Goal: Task Accomplishment & Management: Complete application form

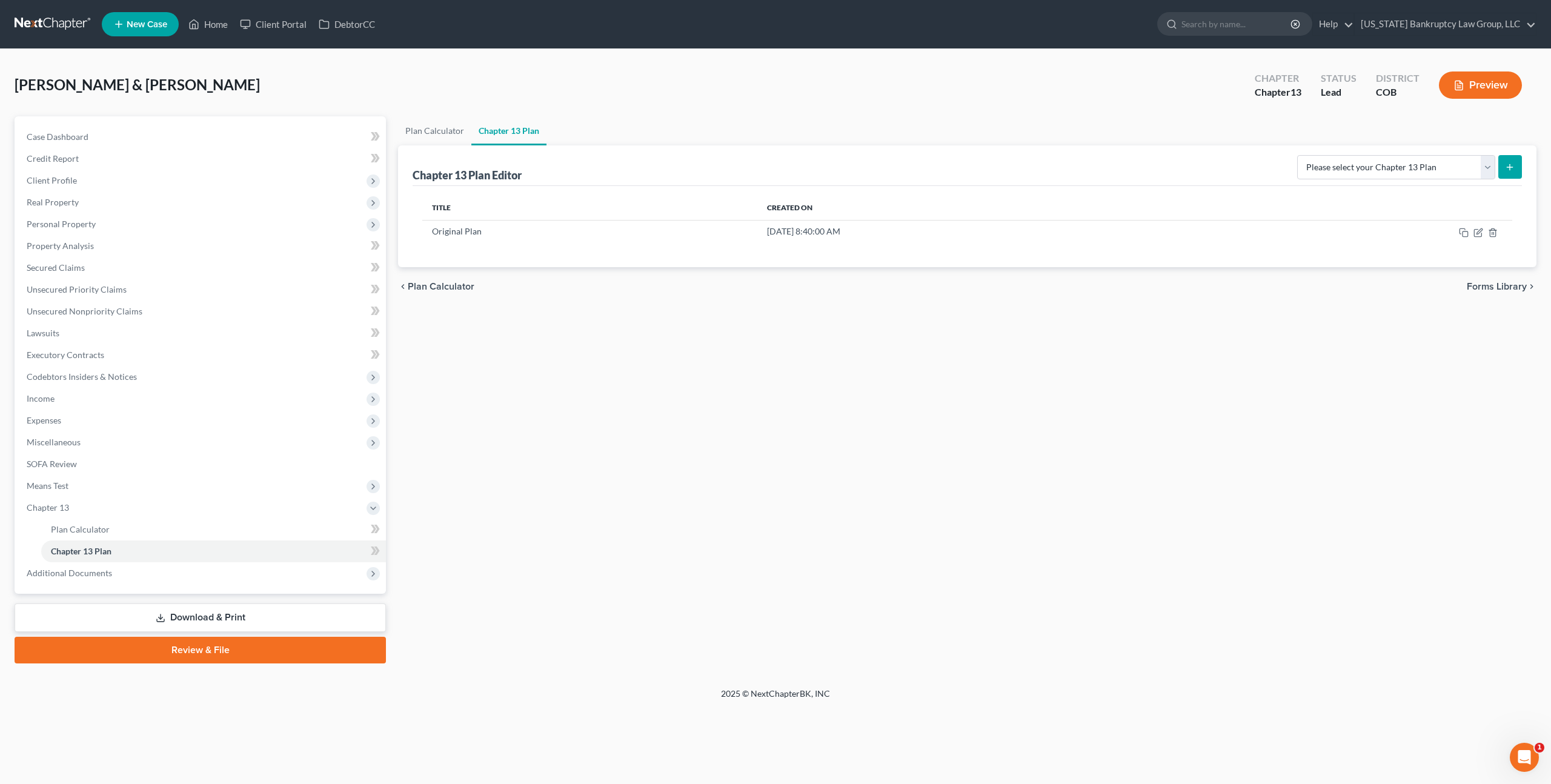
click at [35, 22] on link at bounding box center [53, 24] width 77 height 22
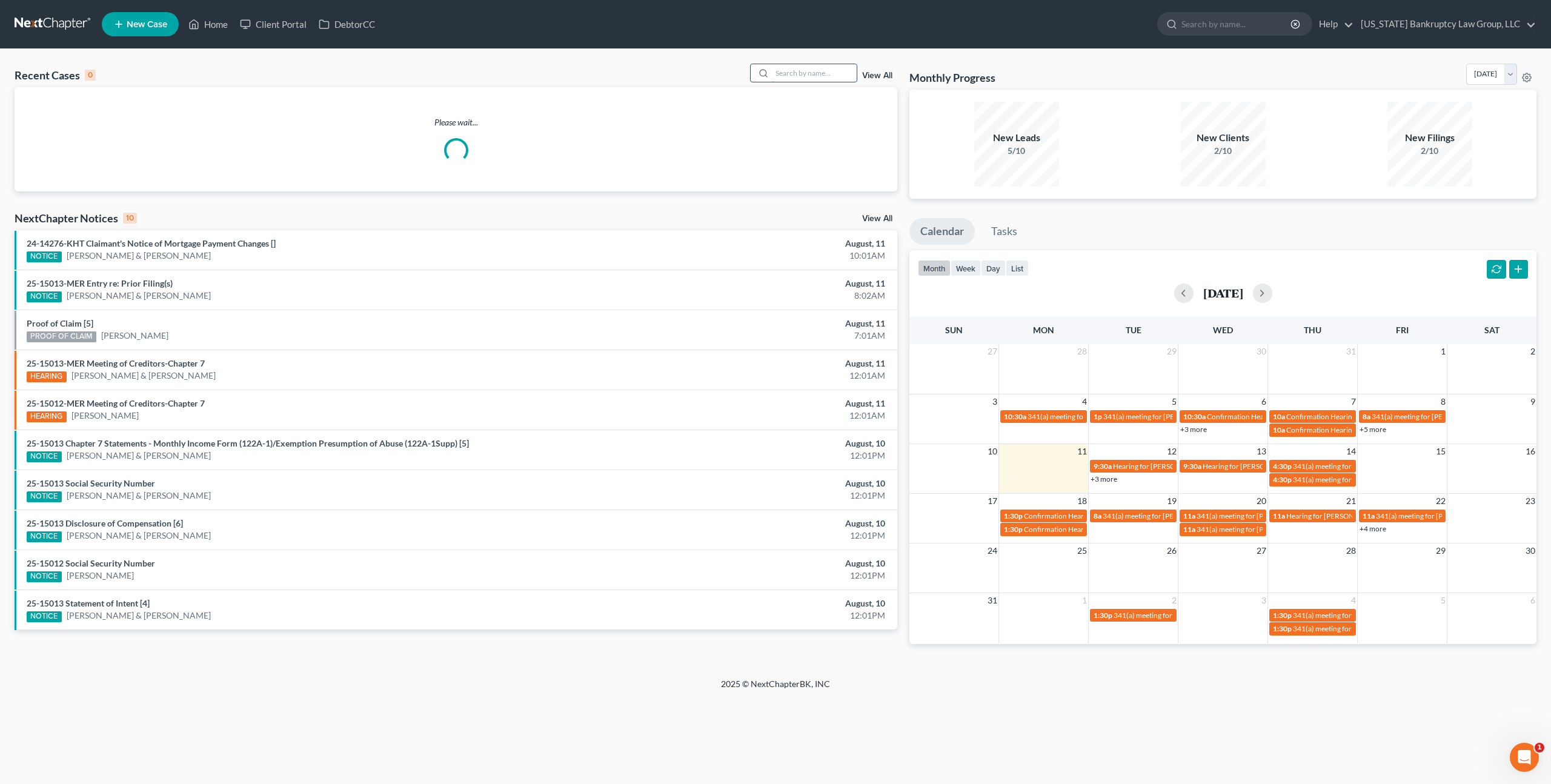
click at [786, 71] on input "search" at bounding box center [814, 73] width 85 height 17
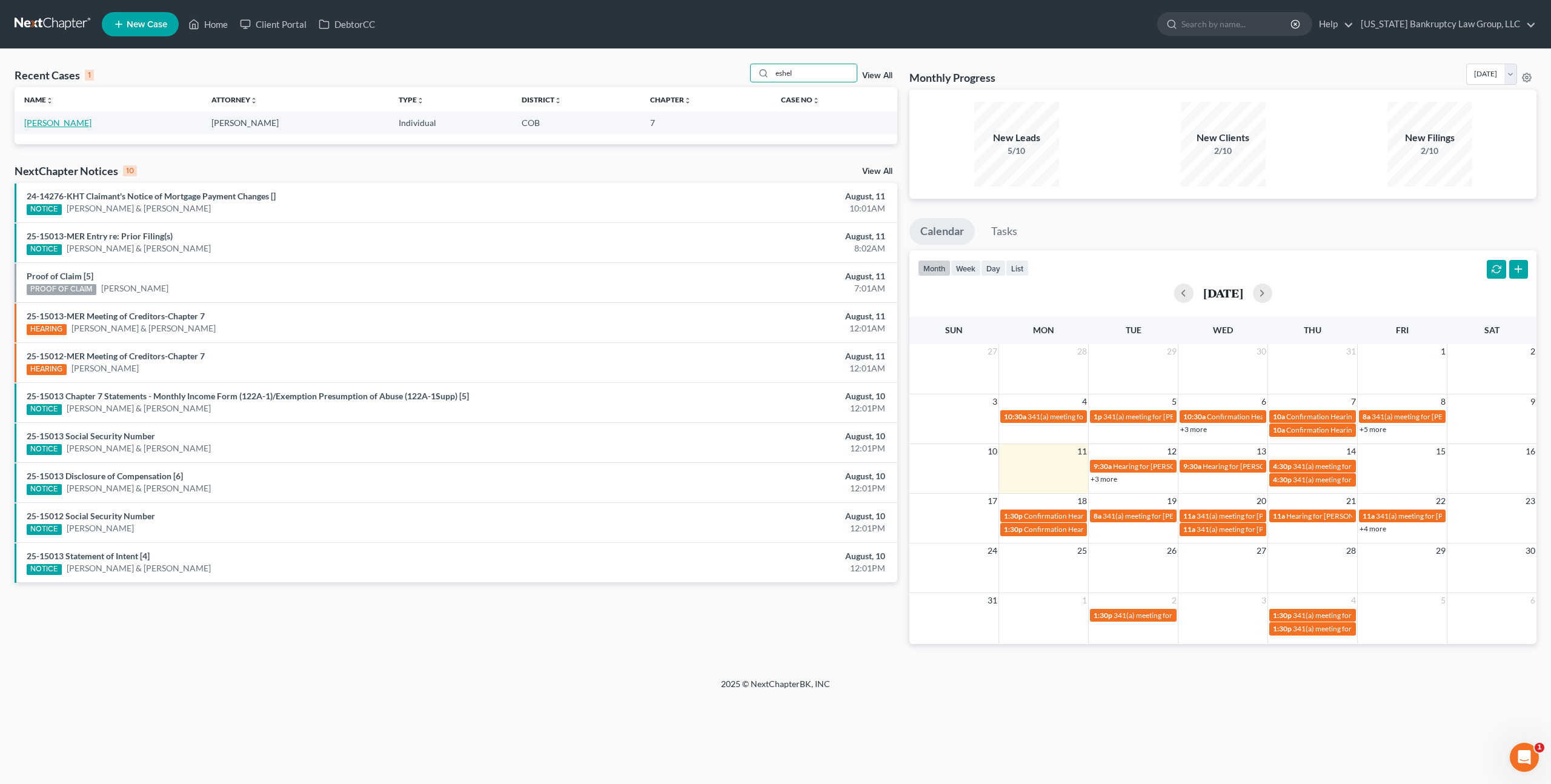
type input "eshel"
click at [70, 127] on link "[PERSON_NAME]" at bounding box center [57, 122] width 67 height 10
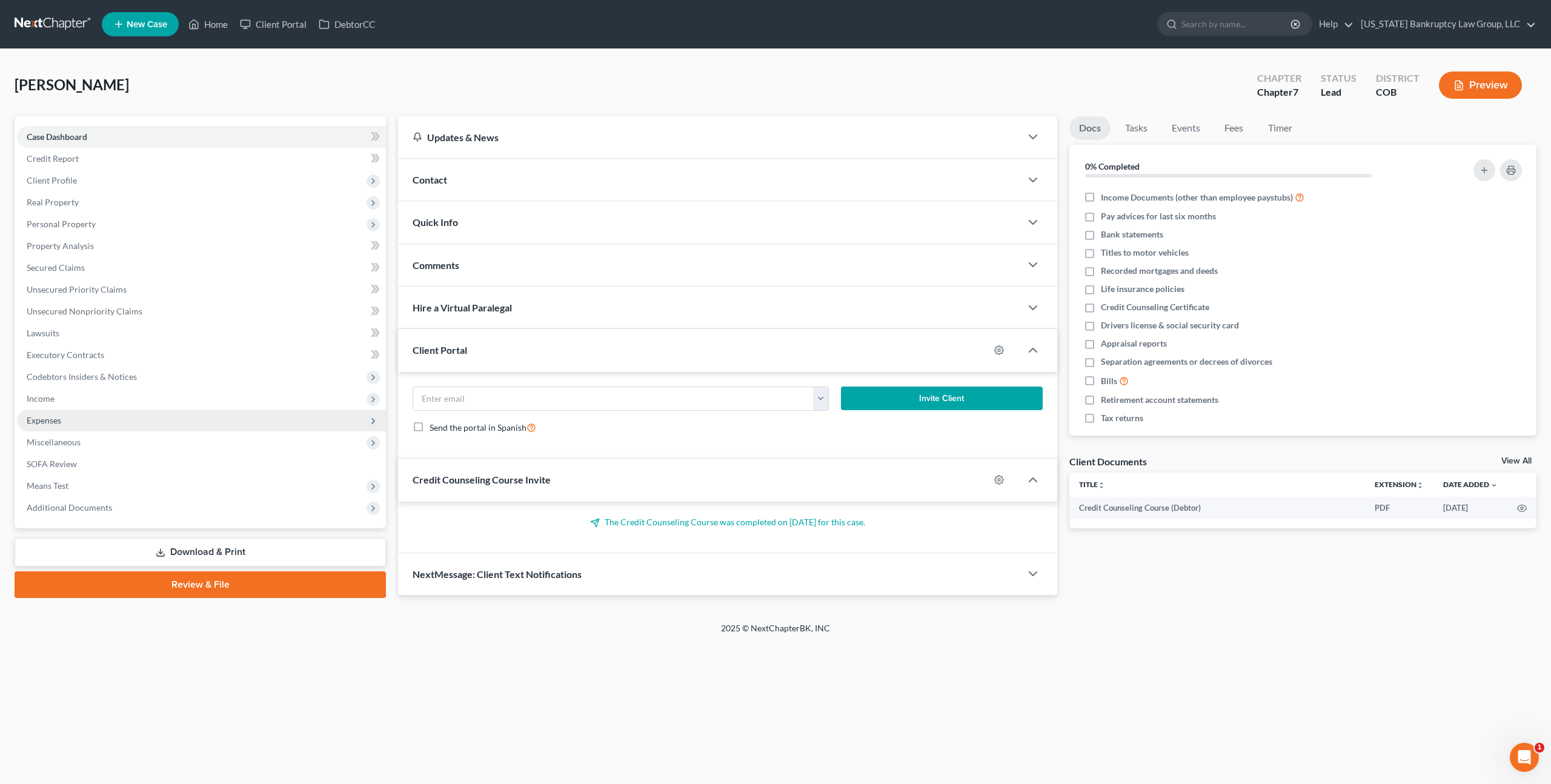
click at [57, 420] on span "Expenses" at bounding box center [44, 420] width 35 height 10
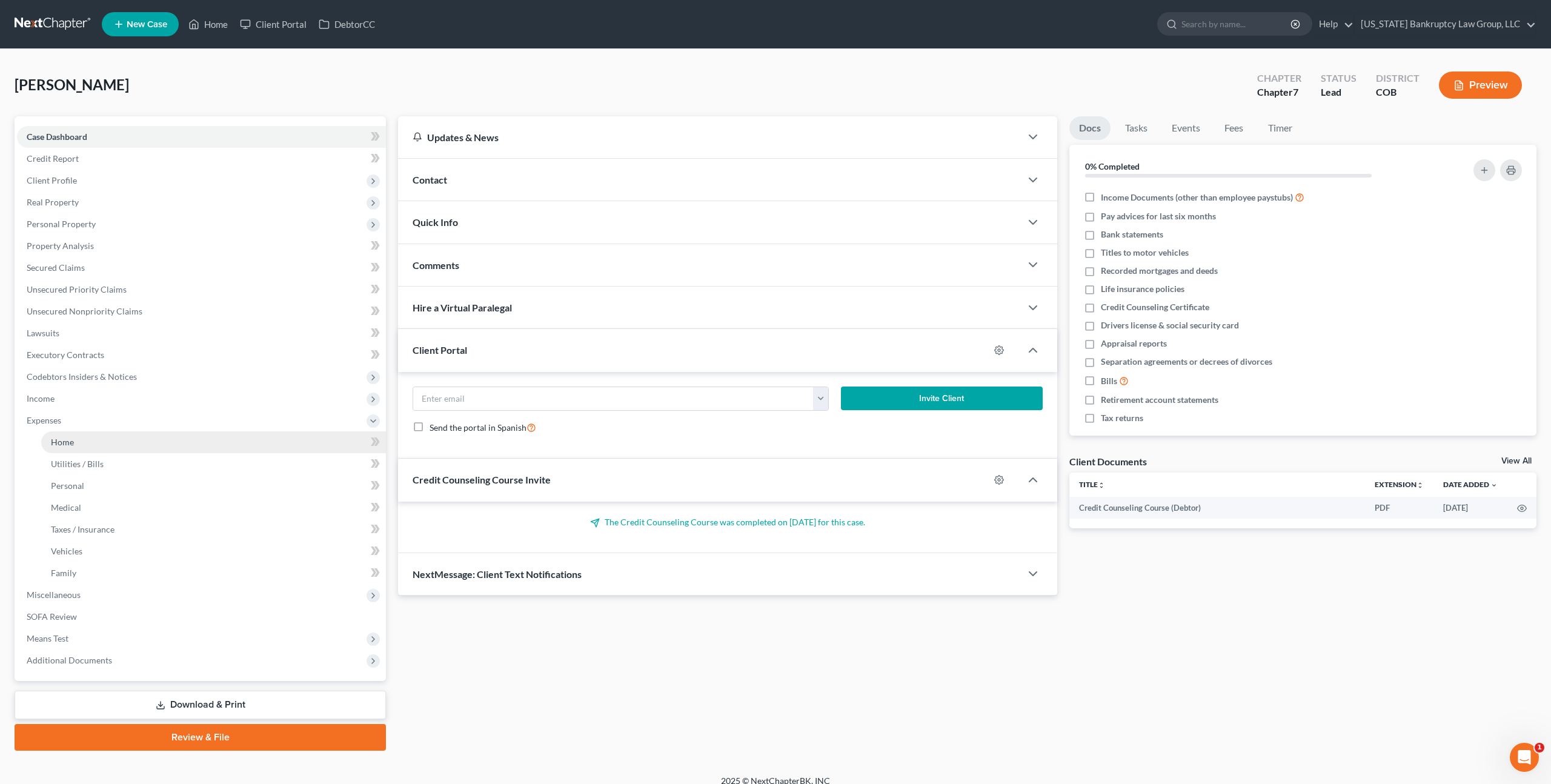
click at [62, 444] on span "Home" at bounding box center [62, 442] width 23 height 10
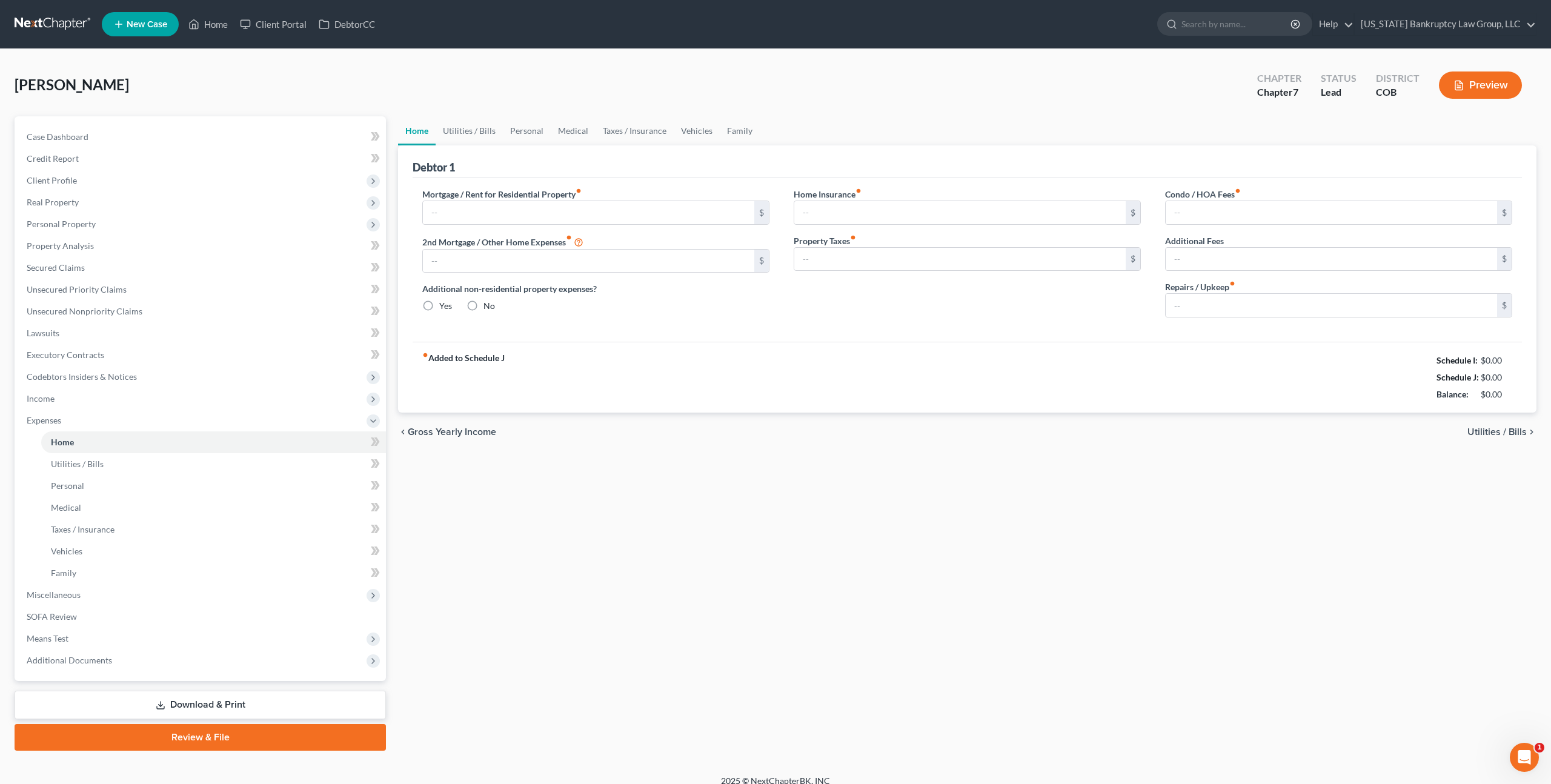
type input "1,600.00"
type input "0.00"
radio input "true"
type input "25.00"
type input "0.00"
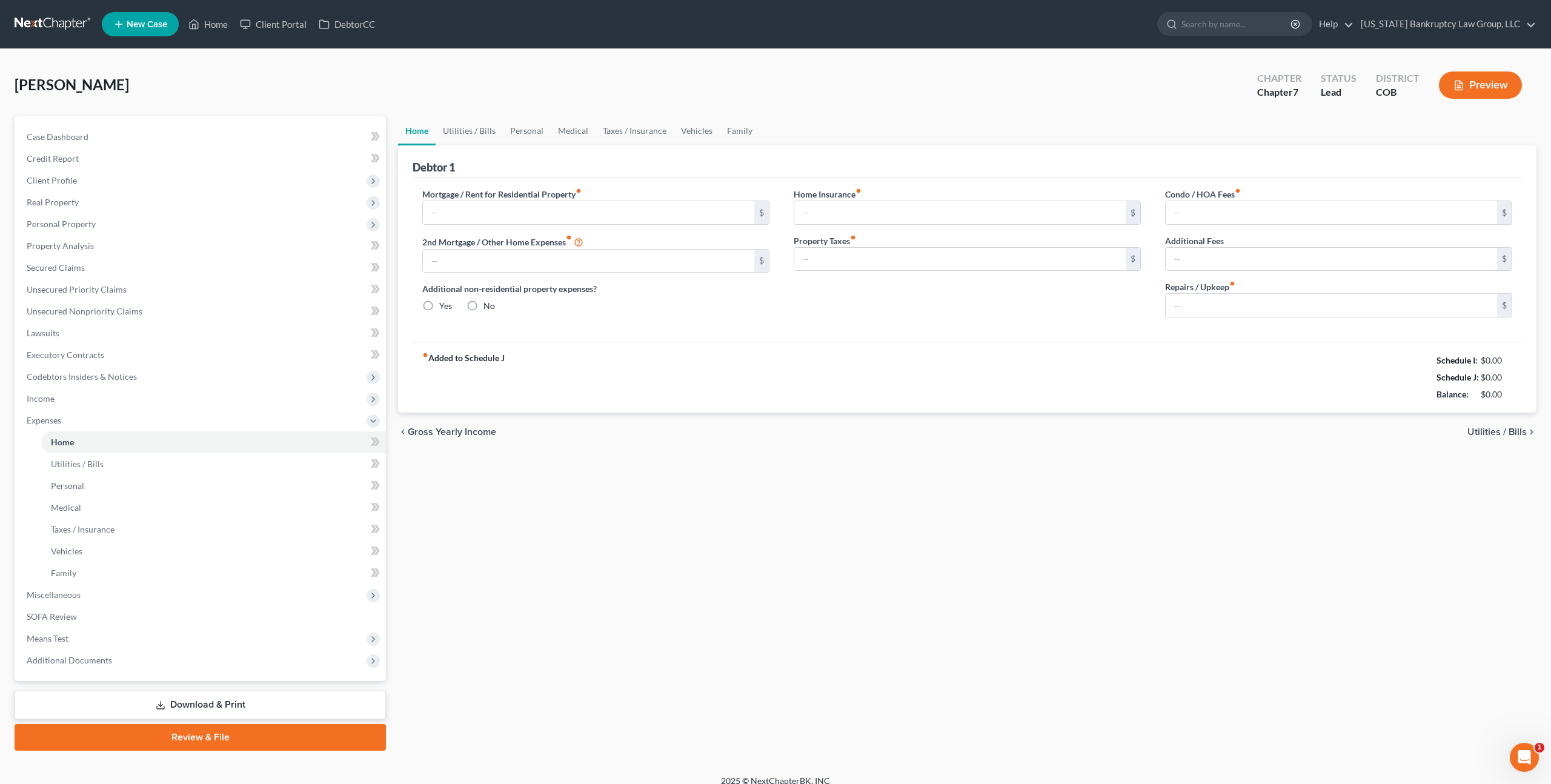
type input "0.00"
type input "200.00"
click at [68, 182] on span "Client Profile" at bounding box center [51, 180] width 50 height 10
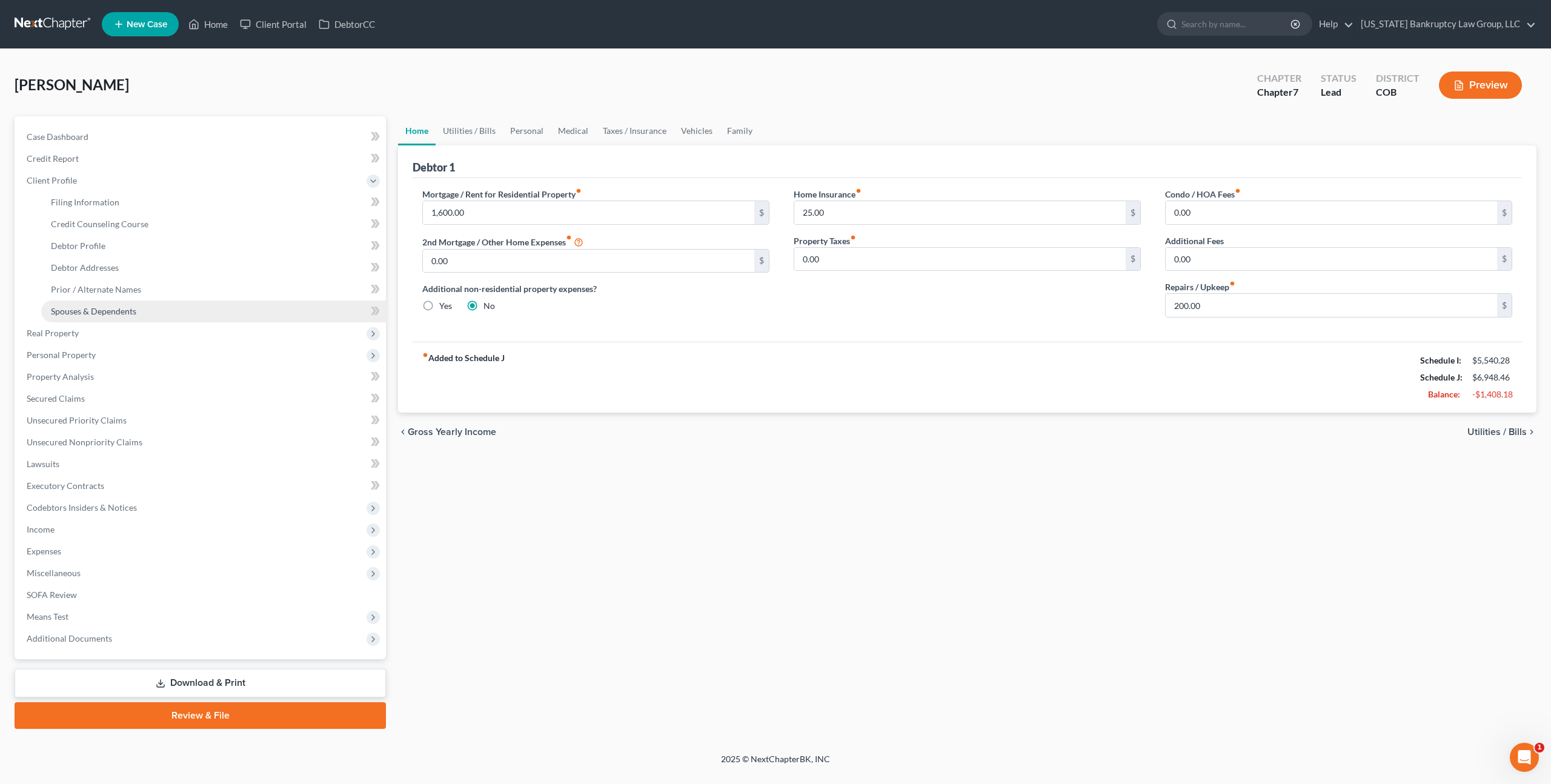
click at [101, 313] on span "Spouses & Dependents" at bounding box center [93, 311] width 85 height 10
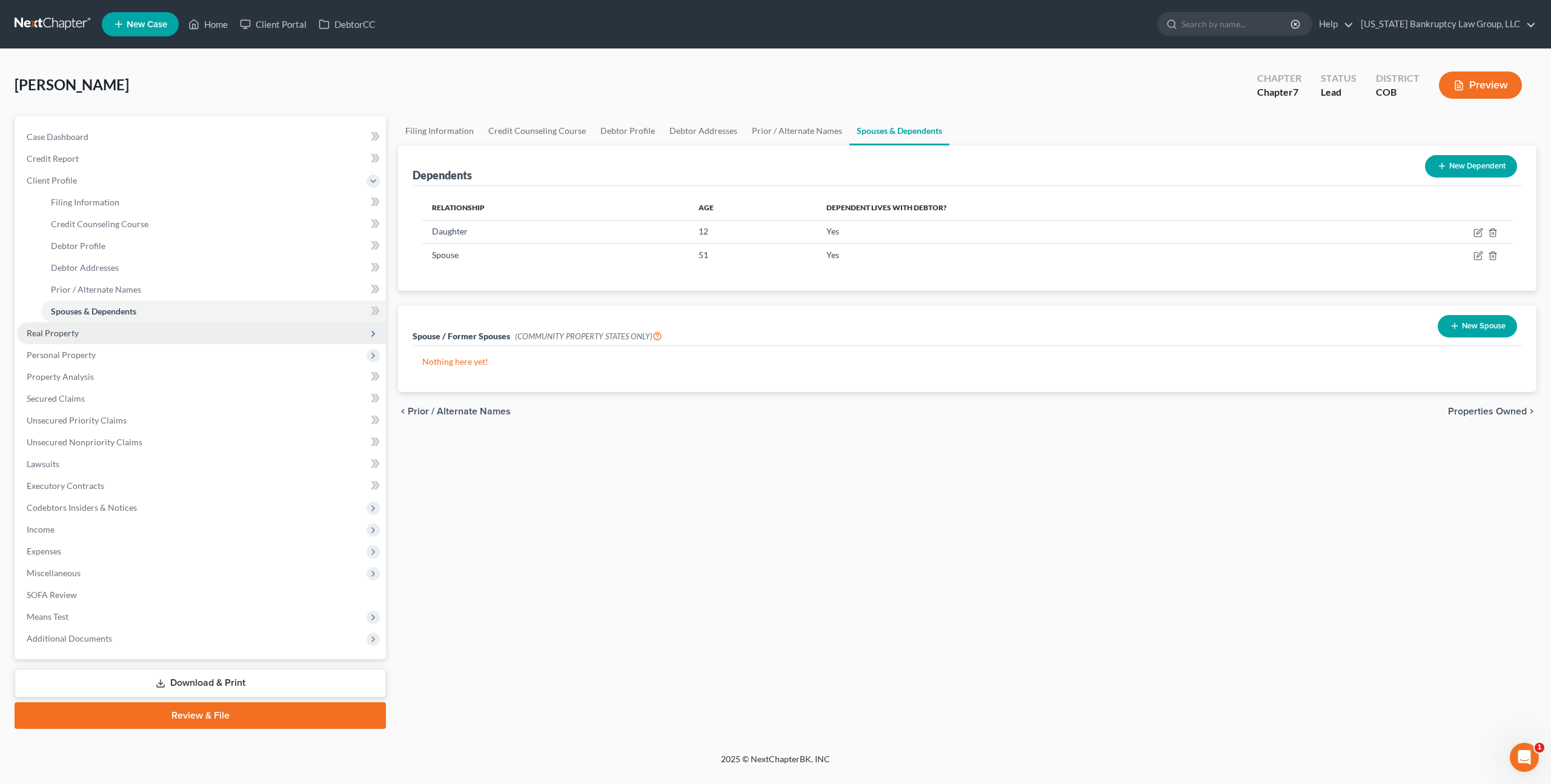
click at [62, 336] on span "Real Property" at bounding box center [53, 333] width 52 height 10
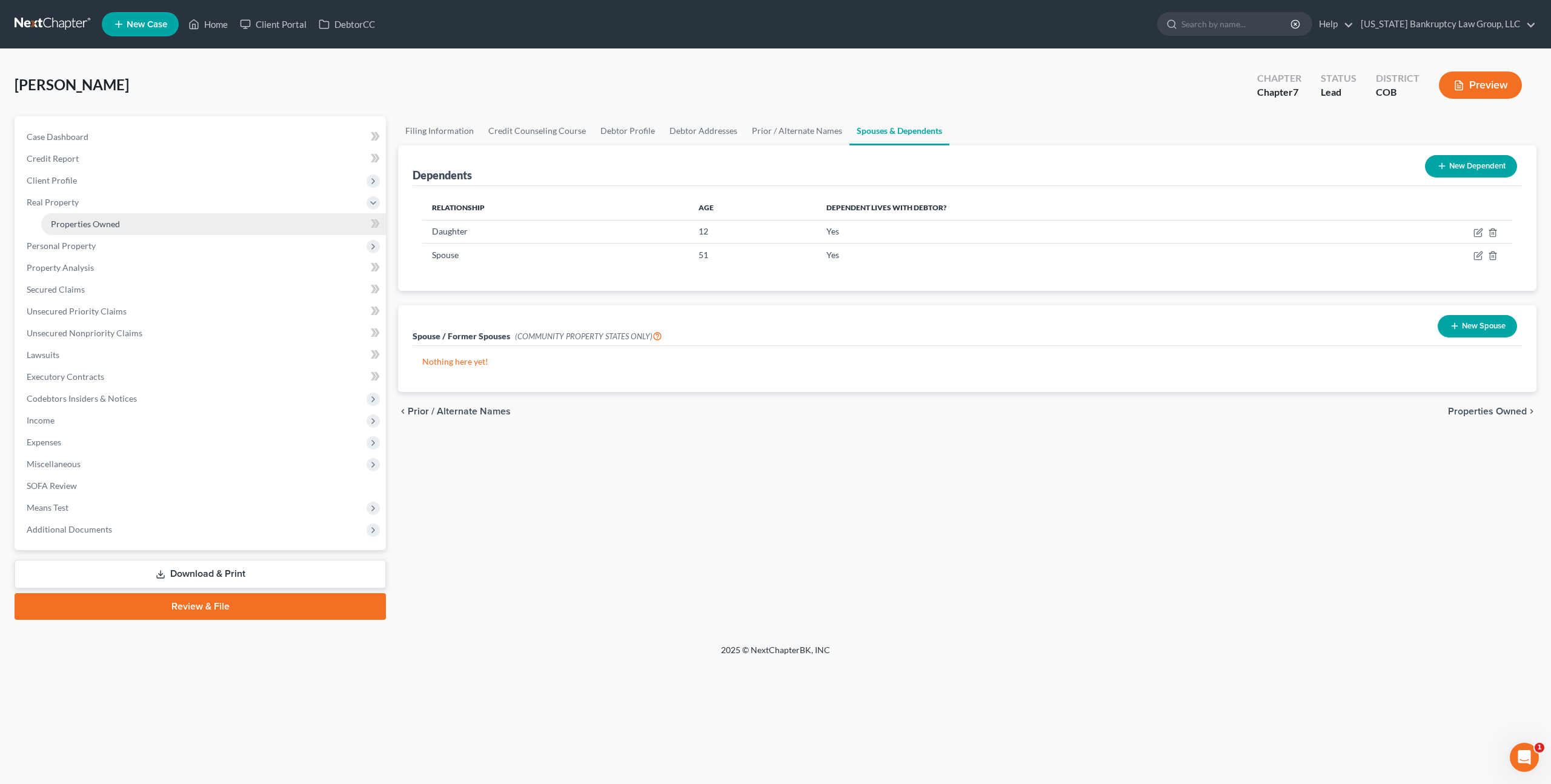
click at [90, 226] on span "Properties Owned" at bounding box center [85, 224] width 69 height 10
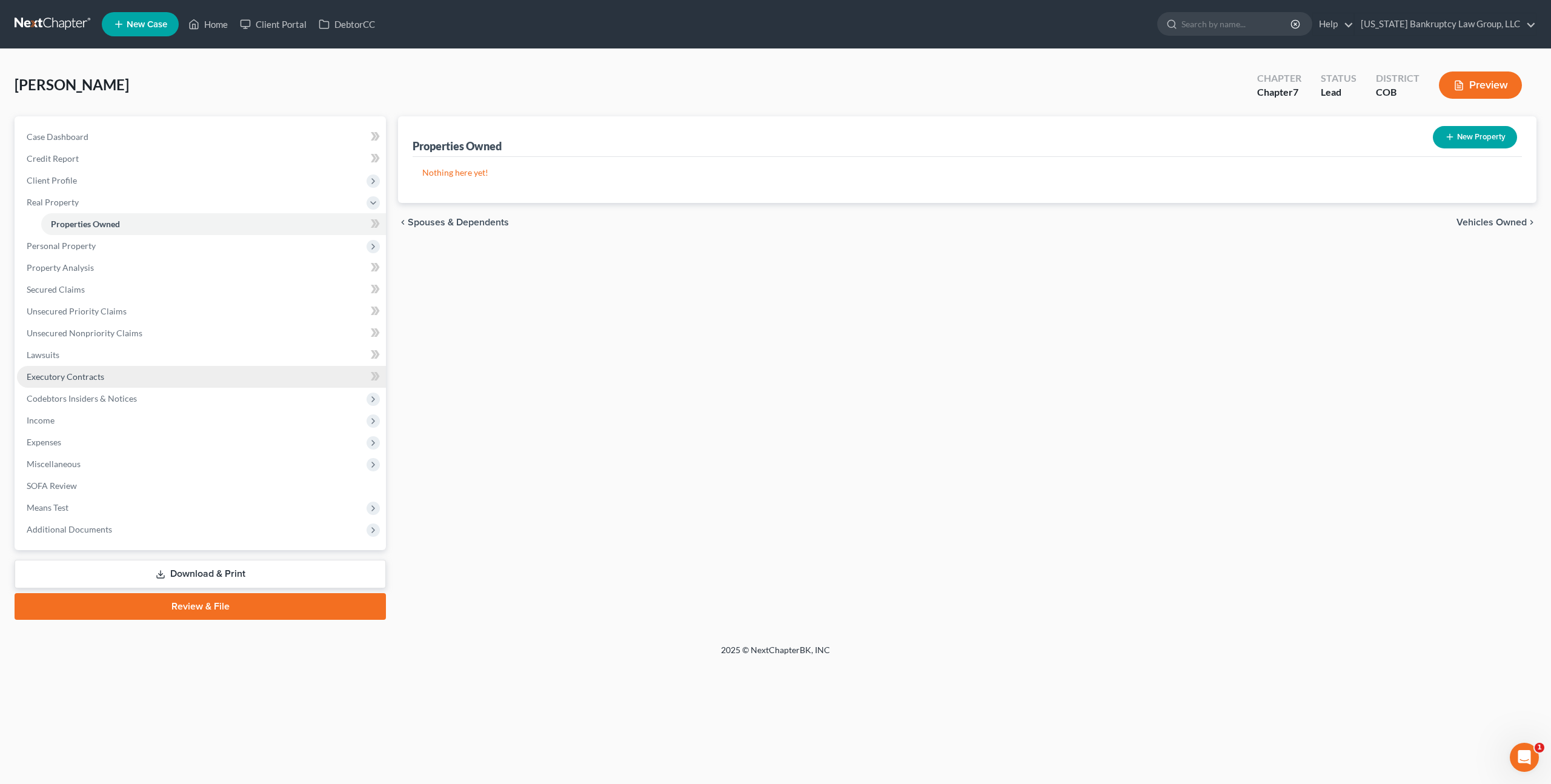
click at [72, 369] on link "Executory Contracts" at bounding box center [201, 376] width 369 height 22
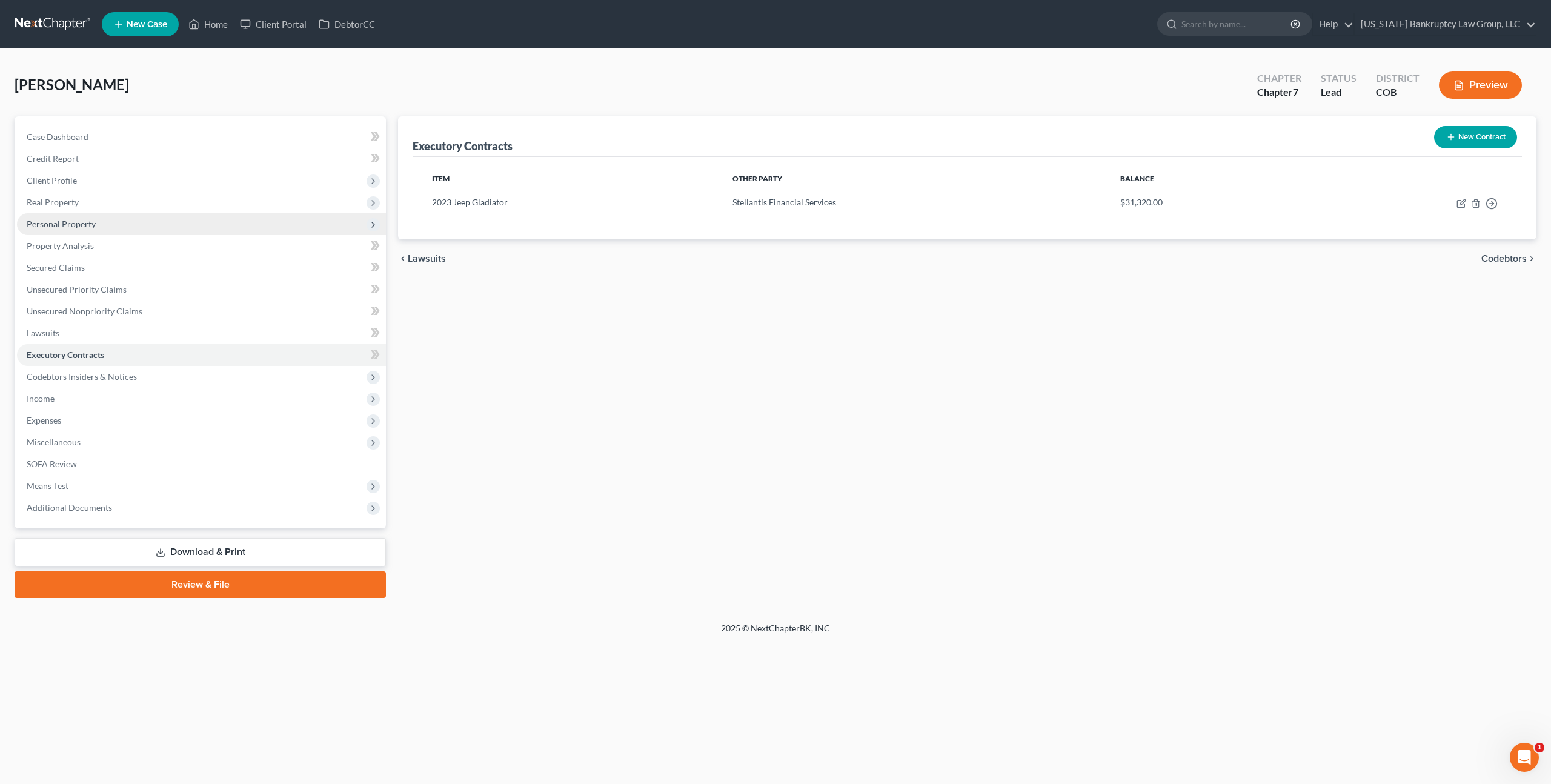
click at [79, 221] on span "Personal Property" at bounding box center [61, 224] width 69 height 10
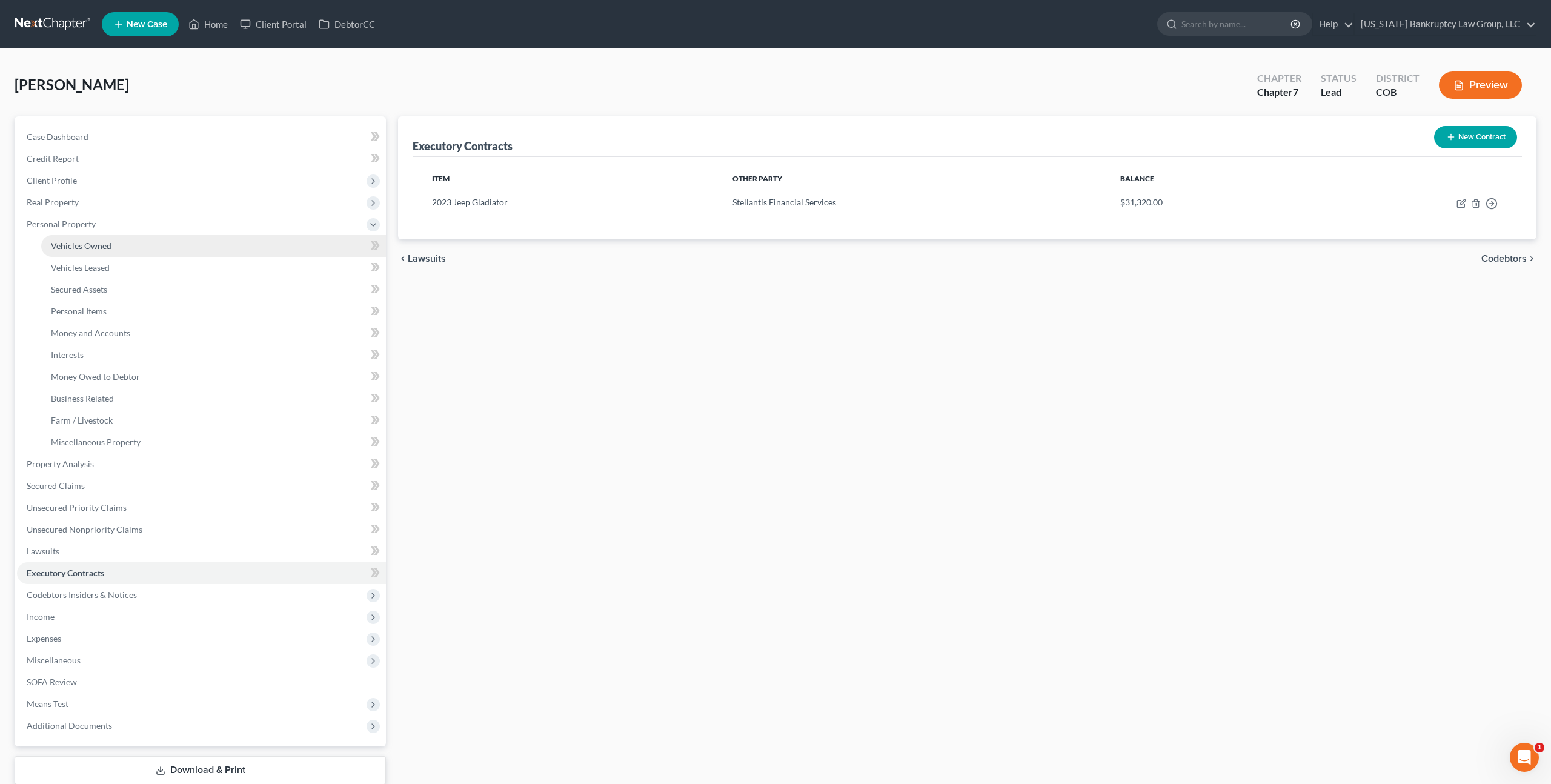
click at [85, 246] on span "Vehicles Owned" at bounding box center [81, 245] width 61 height 10
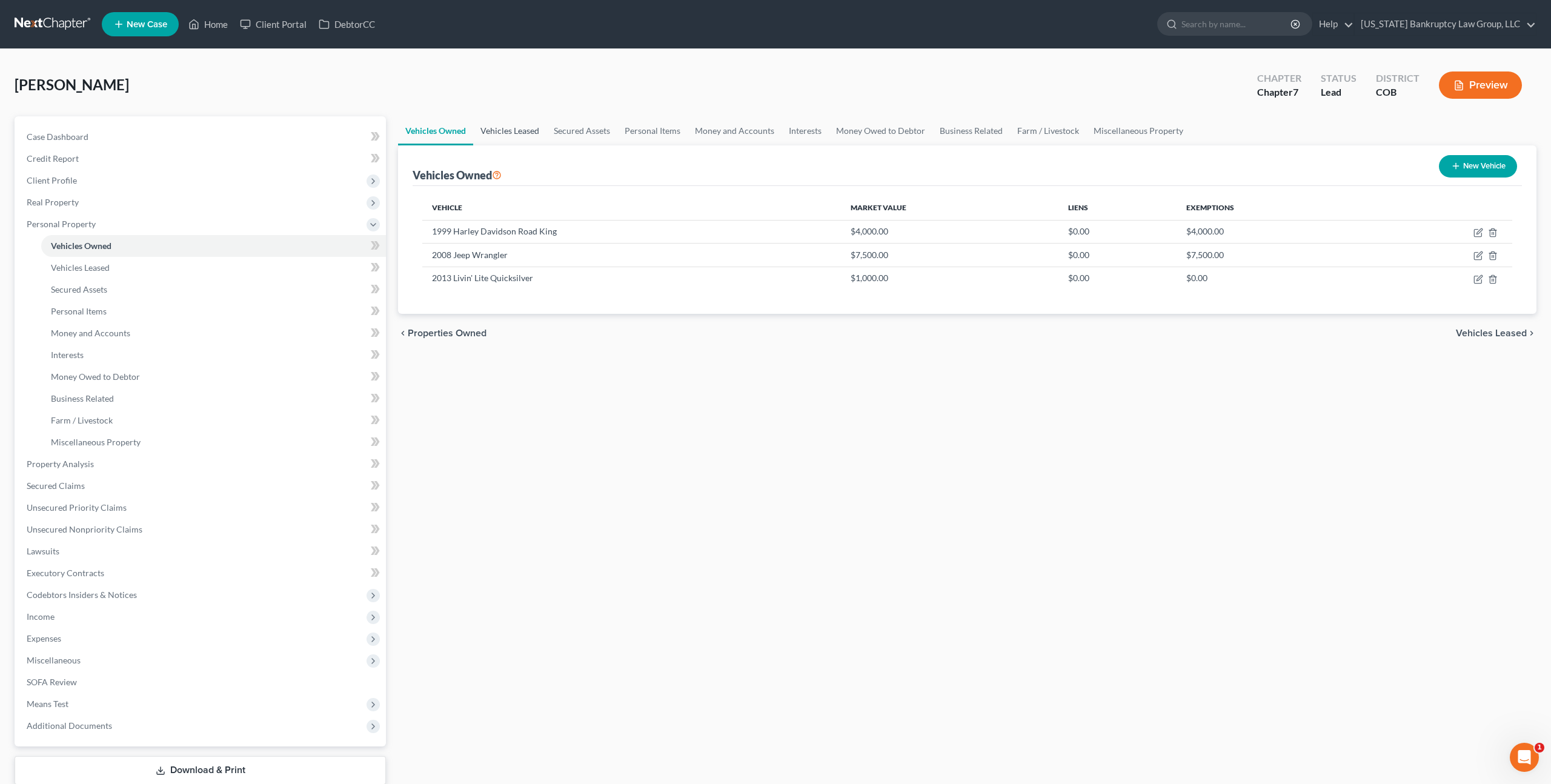
click at [500, 127] on link "Vehicles Leased" at bounding box center [510, 131] width 73 height 29
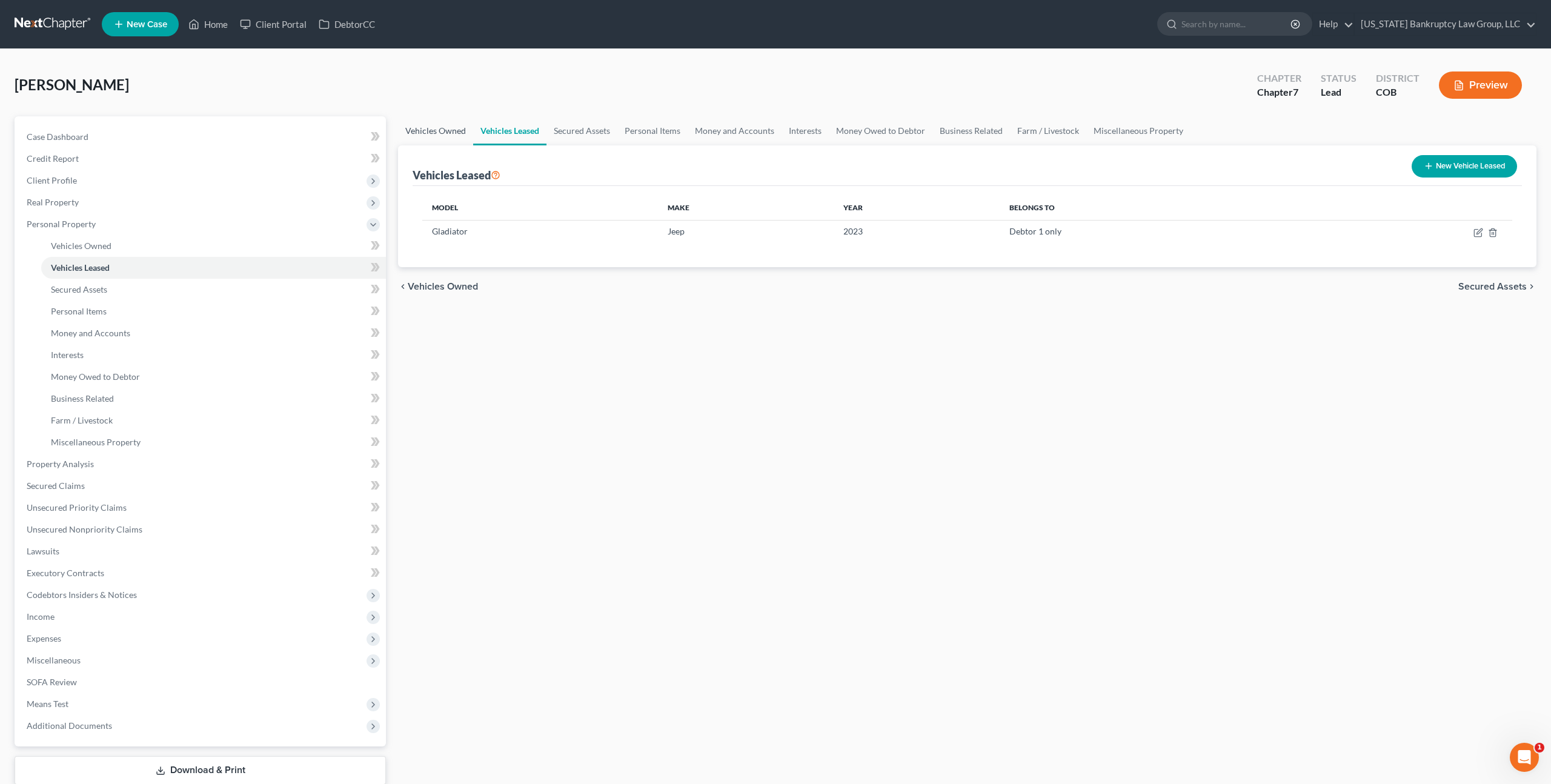
click at [455, 125] on link "Vehicles Owned" at bounding box center [436, 131] width 75 height 29
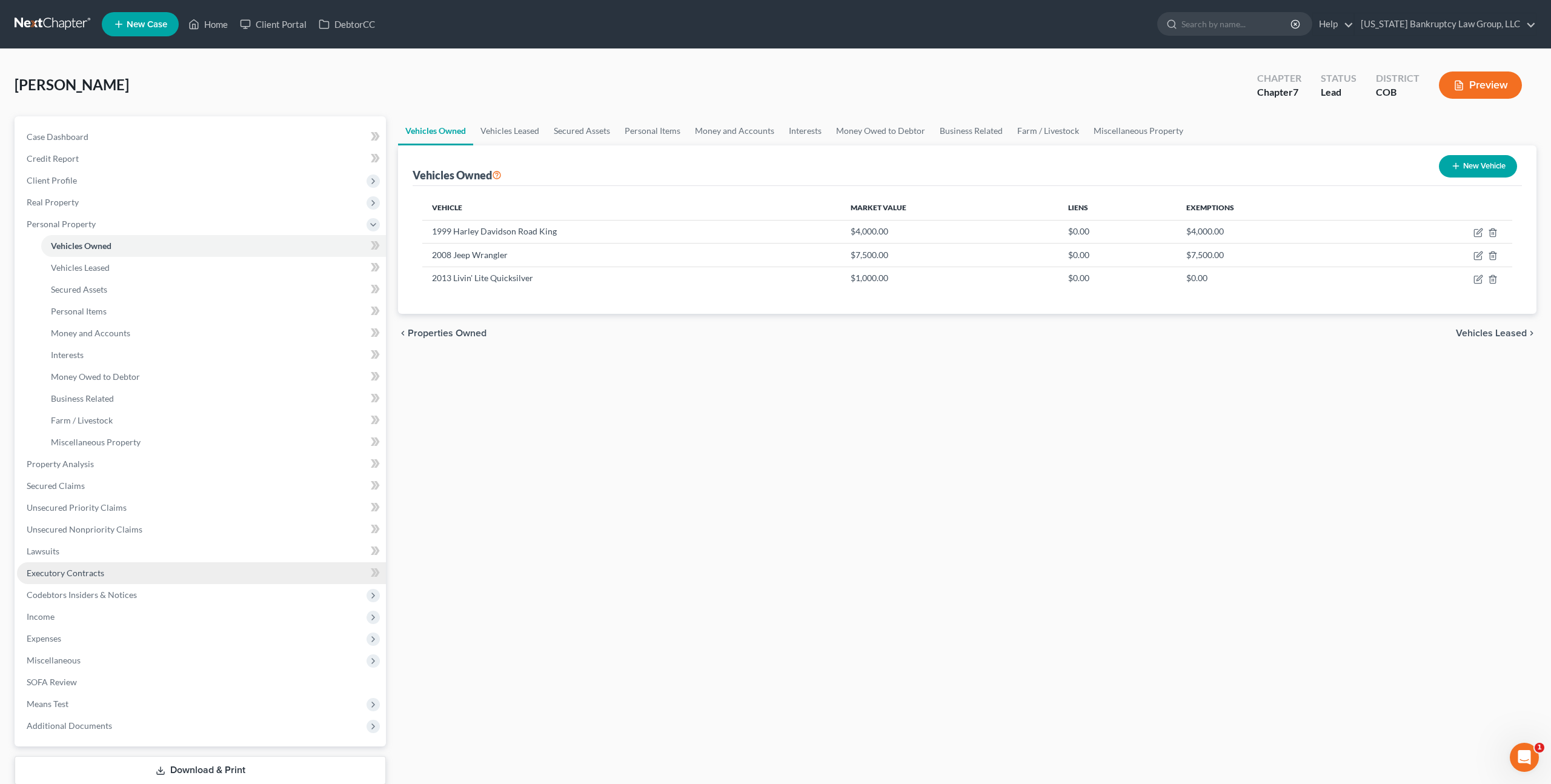
click at [85, 571] on span "Executory Contracts" at bounding box center [65, 573] width 77 height 10
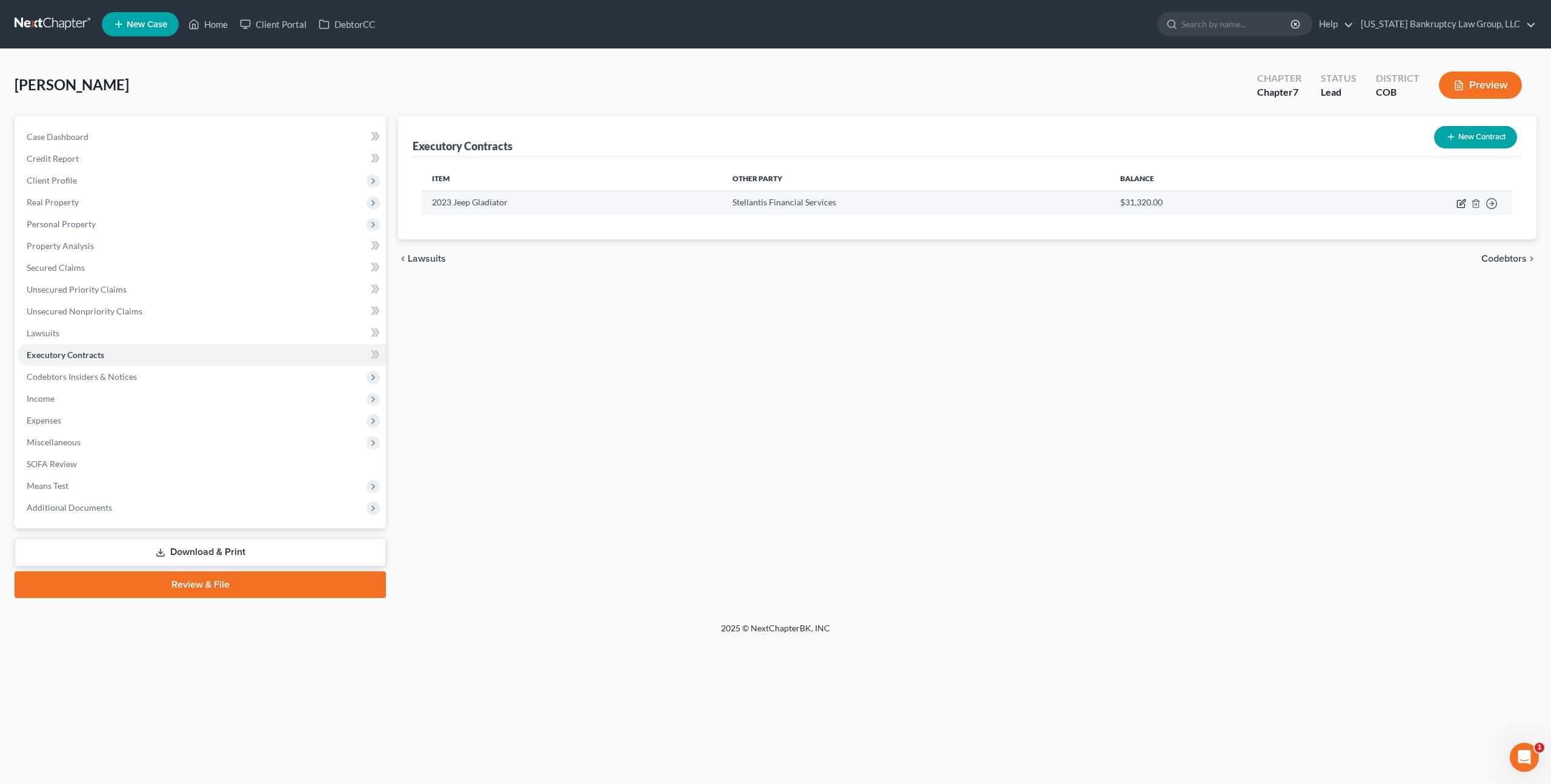
click at [1461, 202] on icon "button" at bounding box center [1463, 202] width 6 height 6
select select "2"
select select "10"
select select "0"
select select "1"
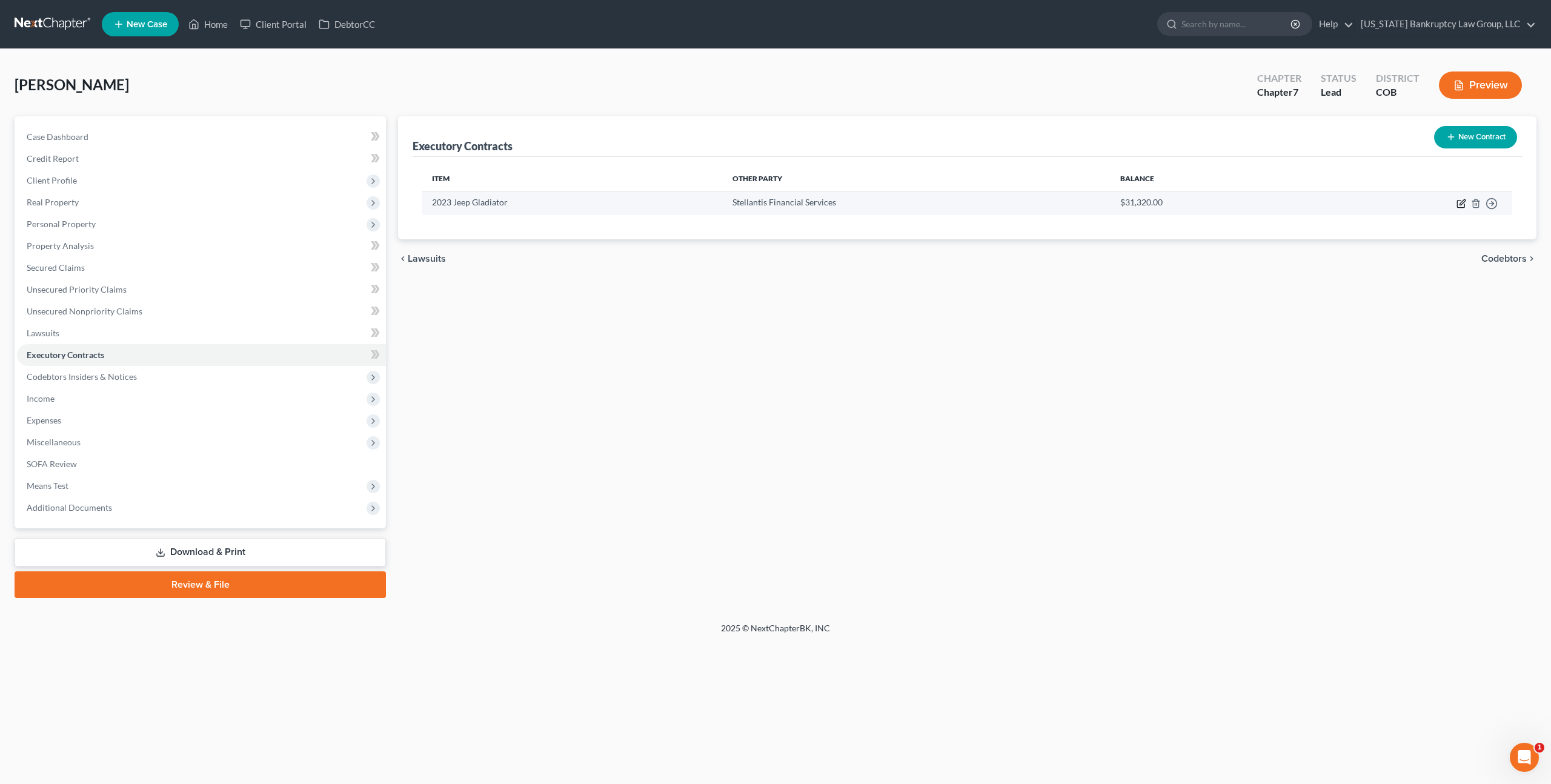
select select "0"
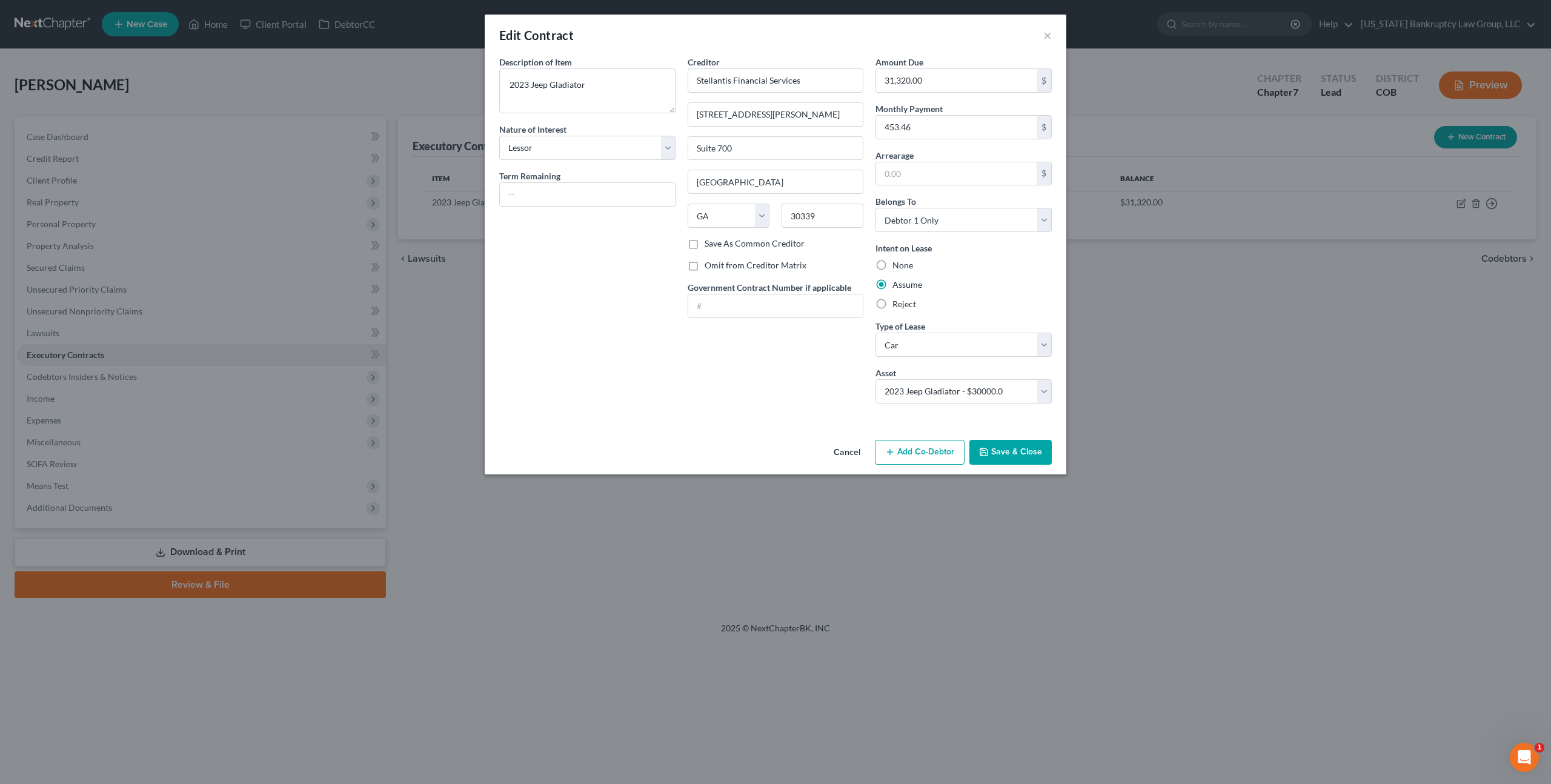
click at [845, 452] on button "Cancel" at bounding box center [847, 452] width 46 height 24
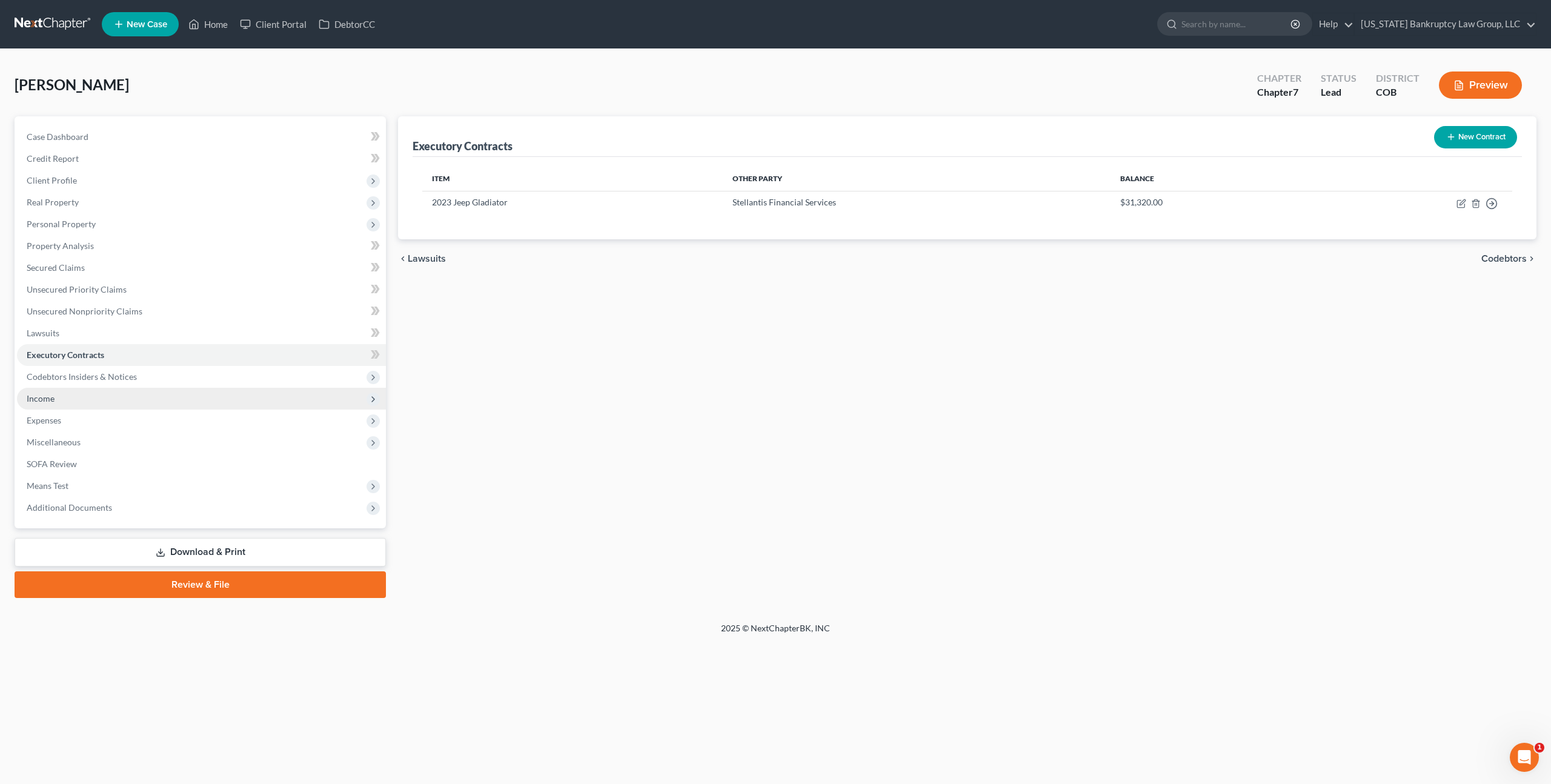
click at [49, 397] on span "Income" at bounding box center [41, 398] width 28 height 10
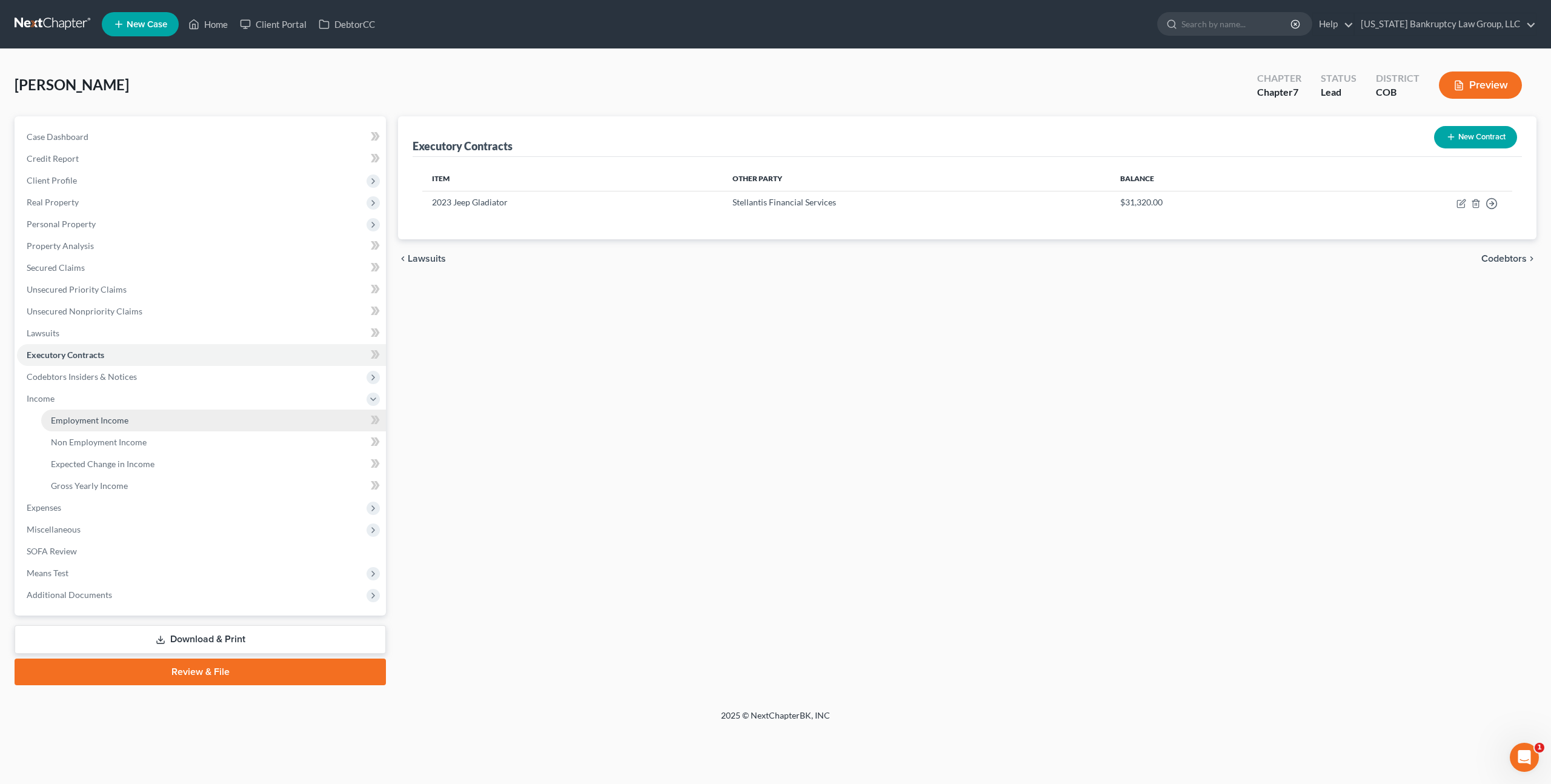
click at [69, 419] on span "Employment Income" at bounding box center [89, 420] width 77 height 10
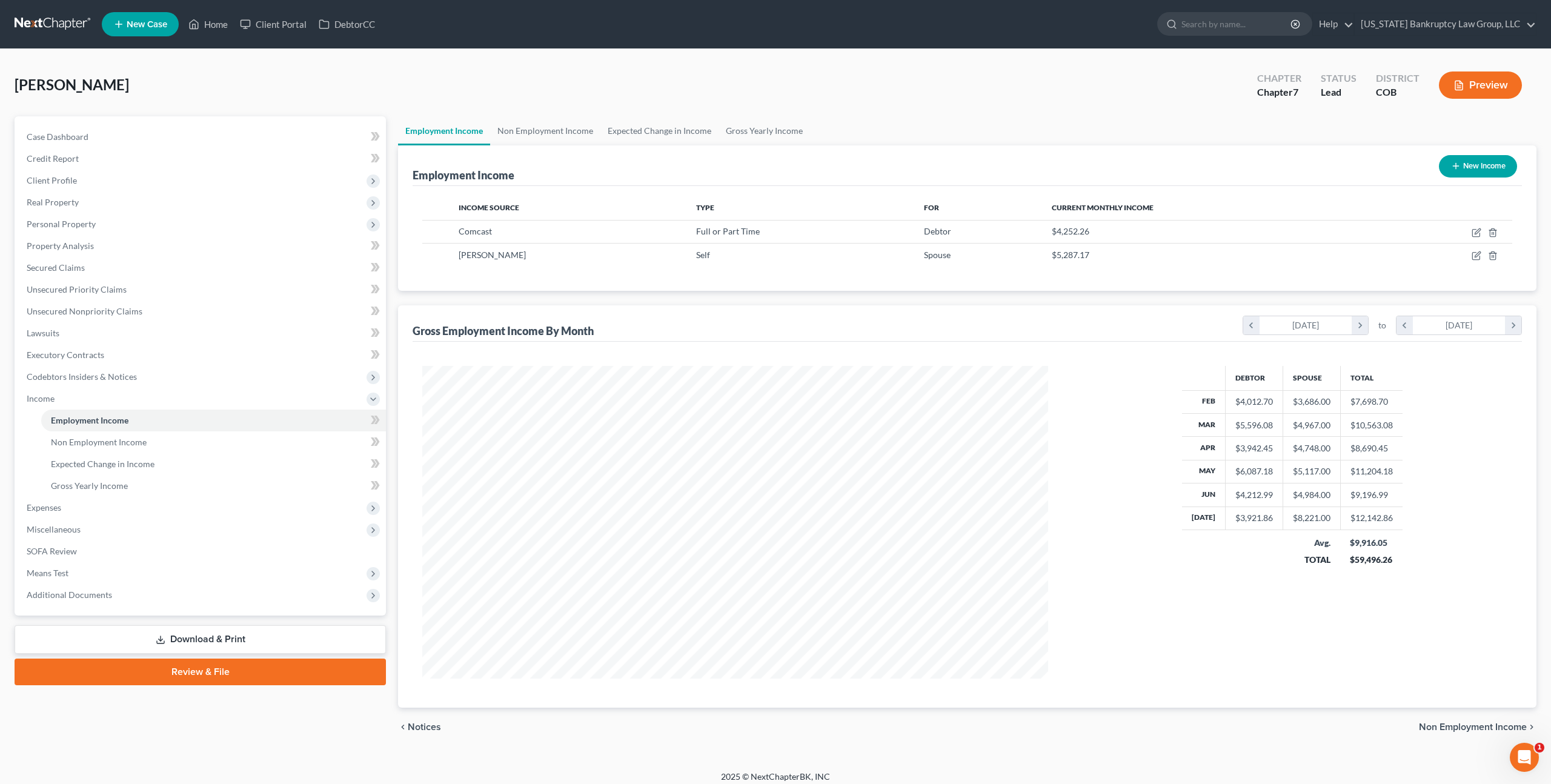
scroll to position [313, 650]
click at [83, 536] on span "Miscellaneous" at bounding box center [201, 529] width 369 height 22
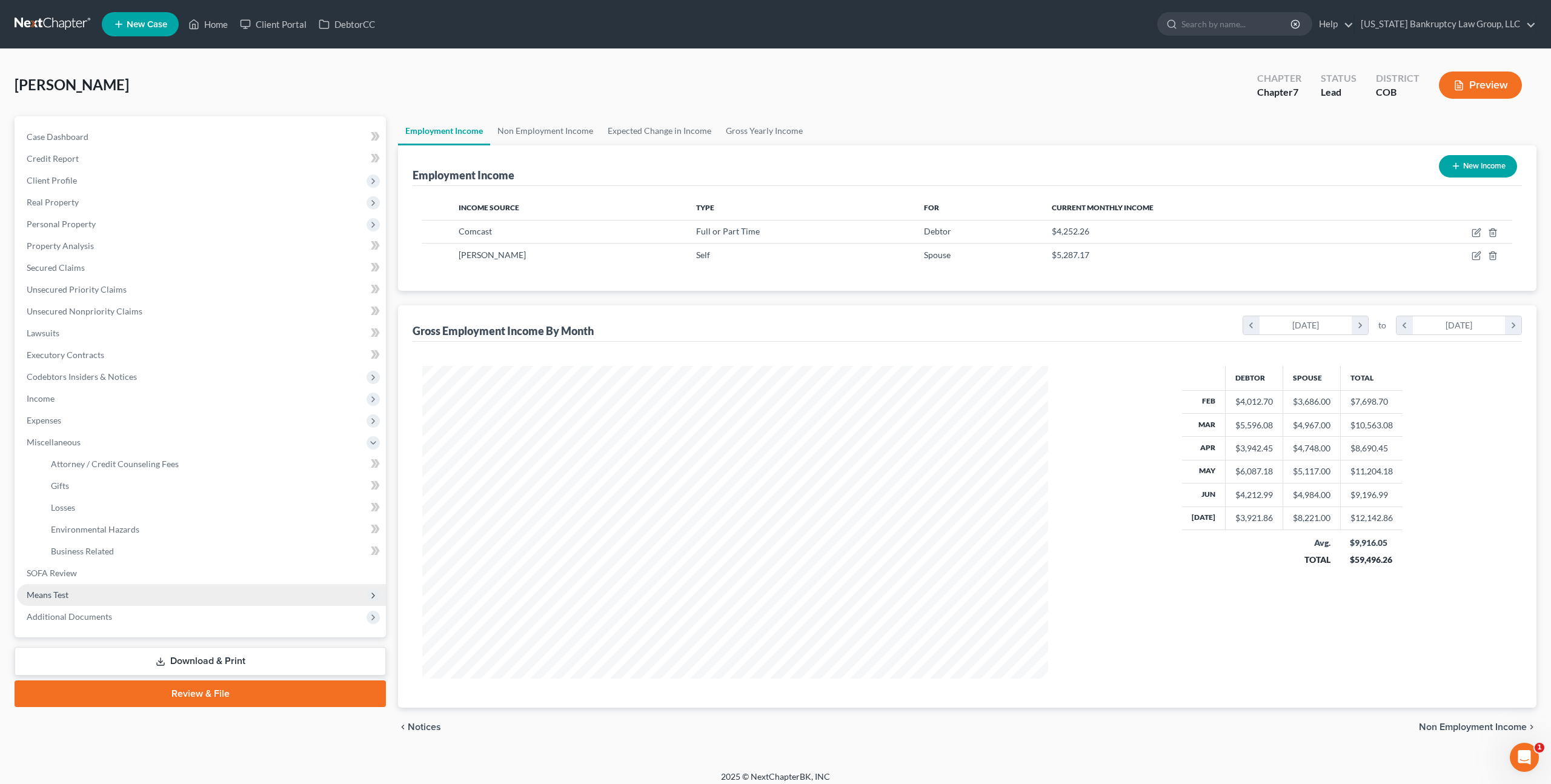
click at [67, 586] on span "Means Test" at bounding box center [201, 595] width 369 height 22
click at [102, 597] on span "Calculation and Presumption" at bounding box center [106, 594] width 110 height 10
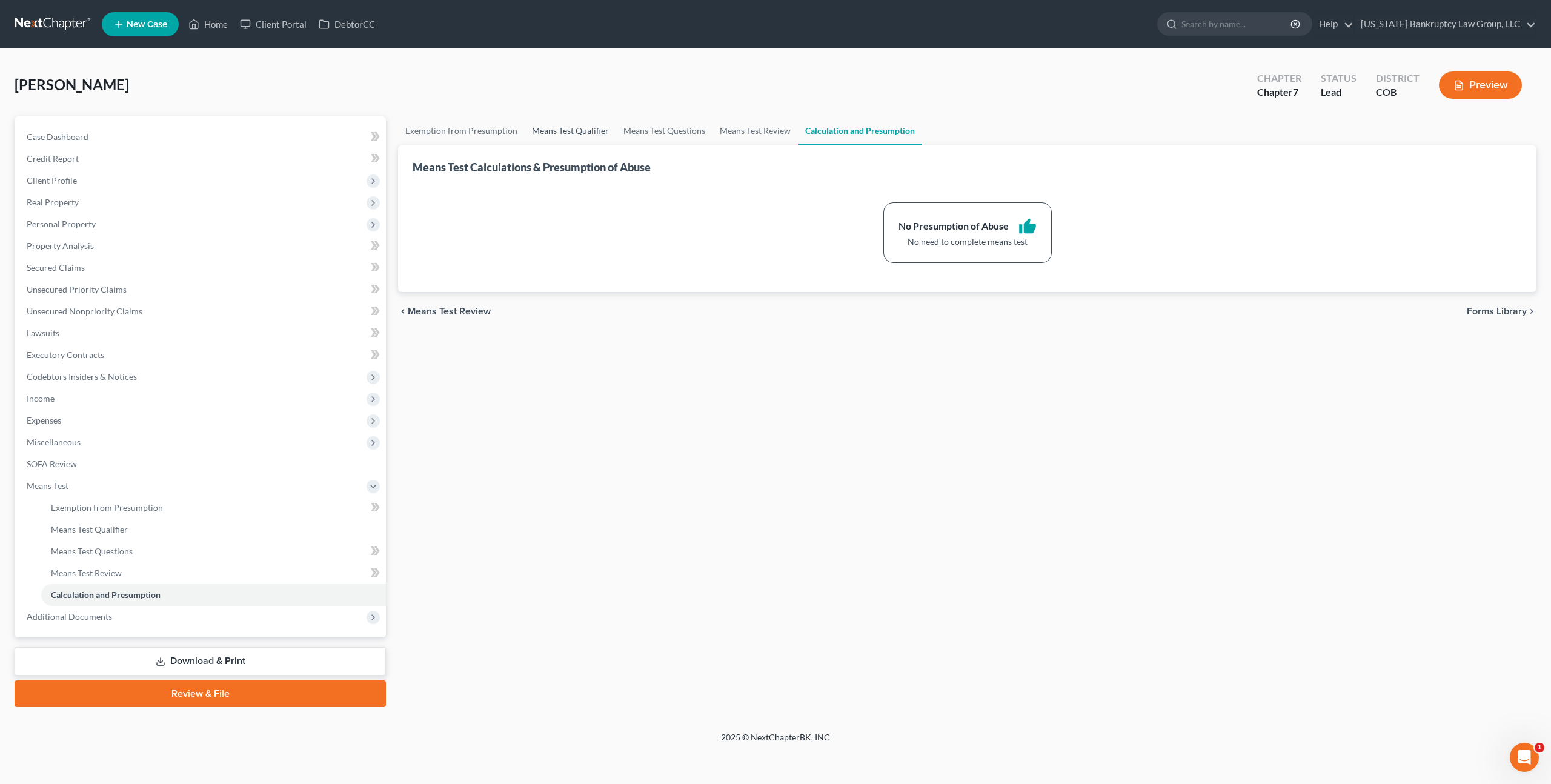
click at [577, 132] on link "Means Test Qualifier" at bounding box center [571, 131] width 91 height 29
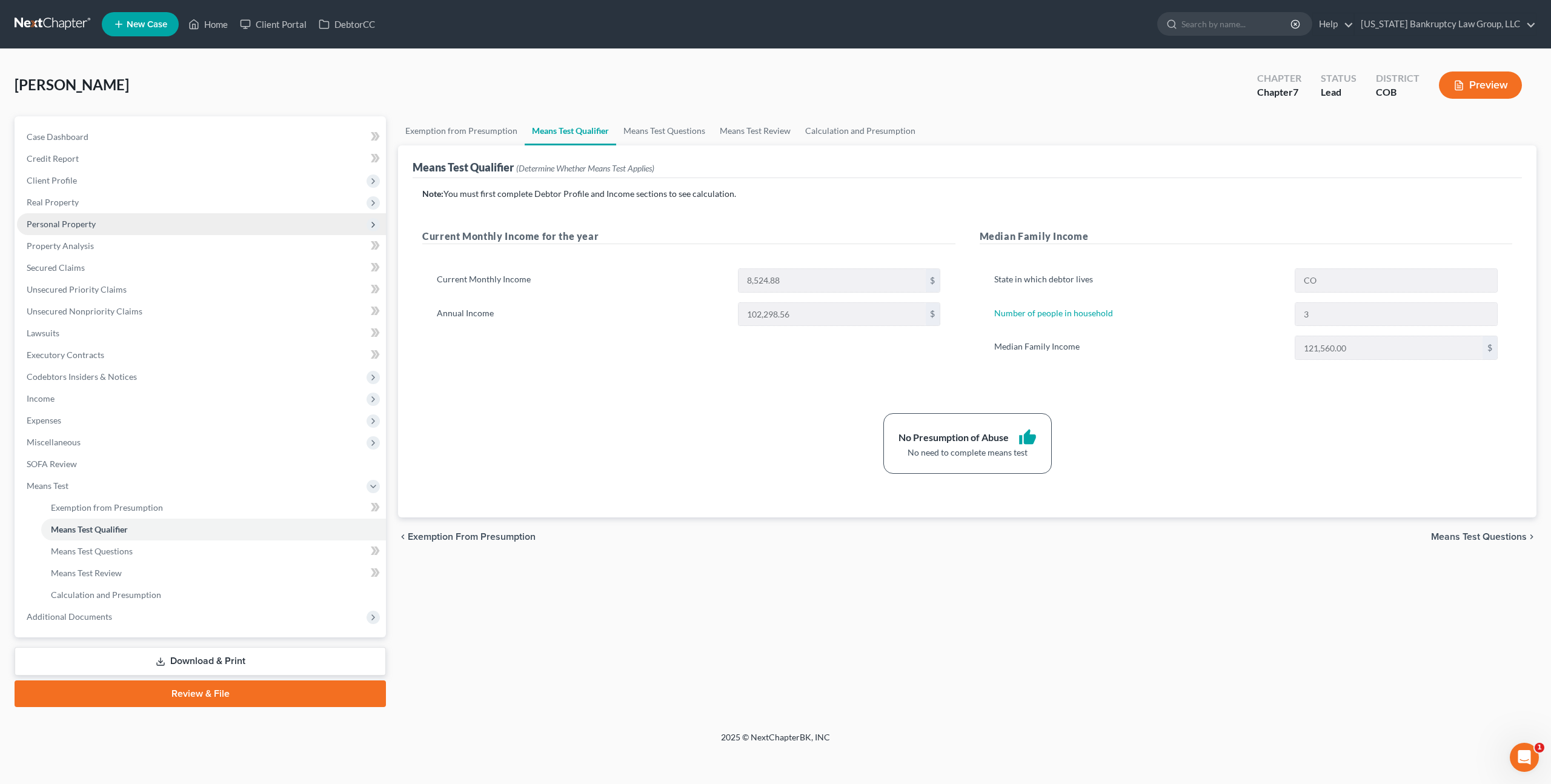
click at [88, 224] on span "Personal Property" at bounding box center [61, 224] width 69 height 10
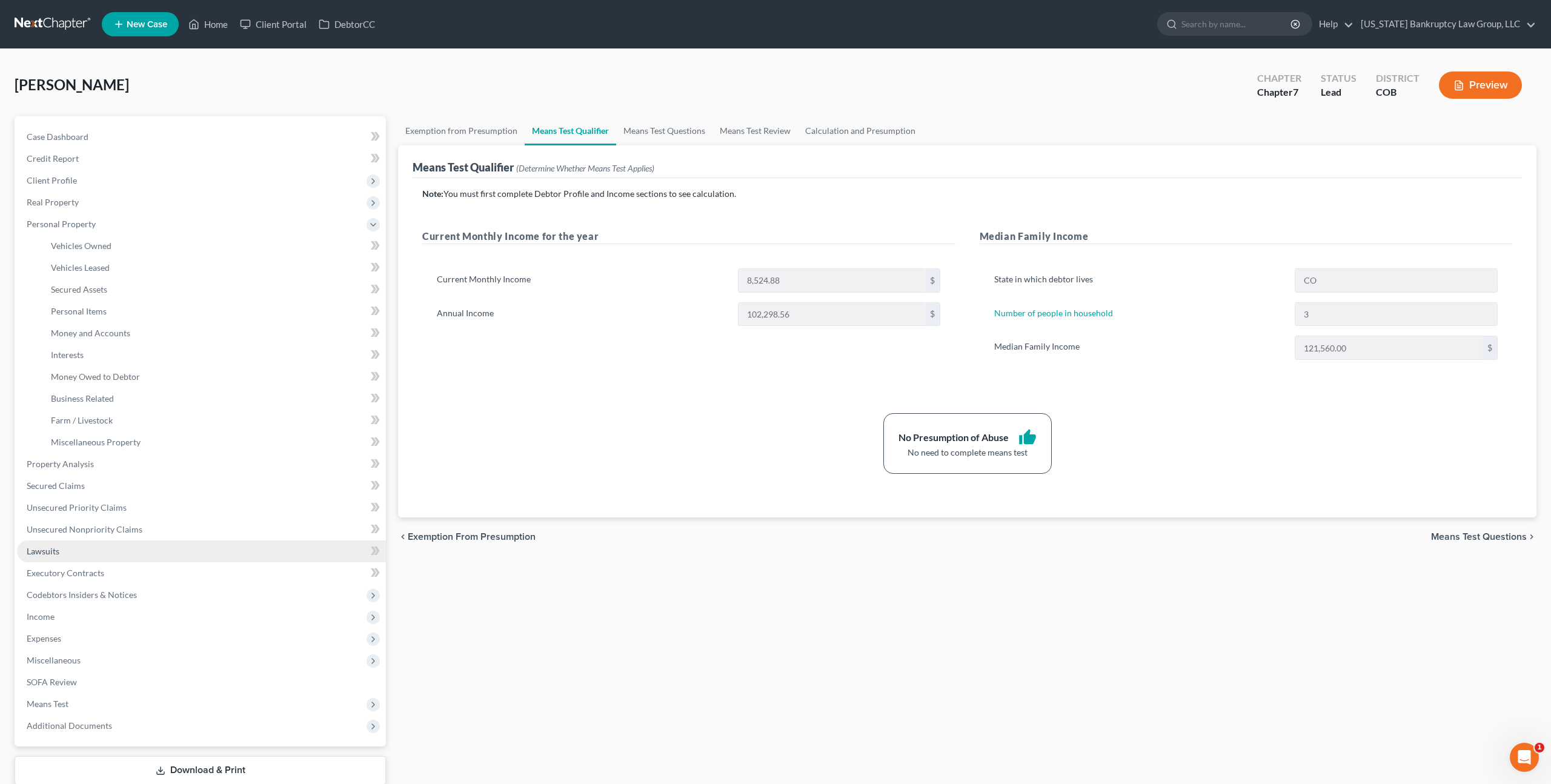
click at [62, 547] on link "Lawsuits" at bounding box center [201, 551] width 369 height 22
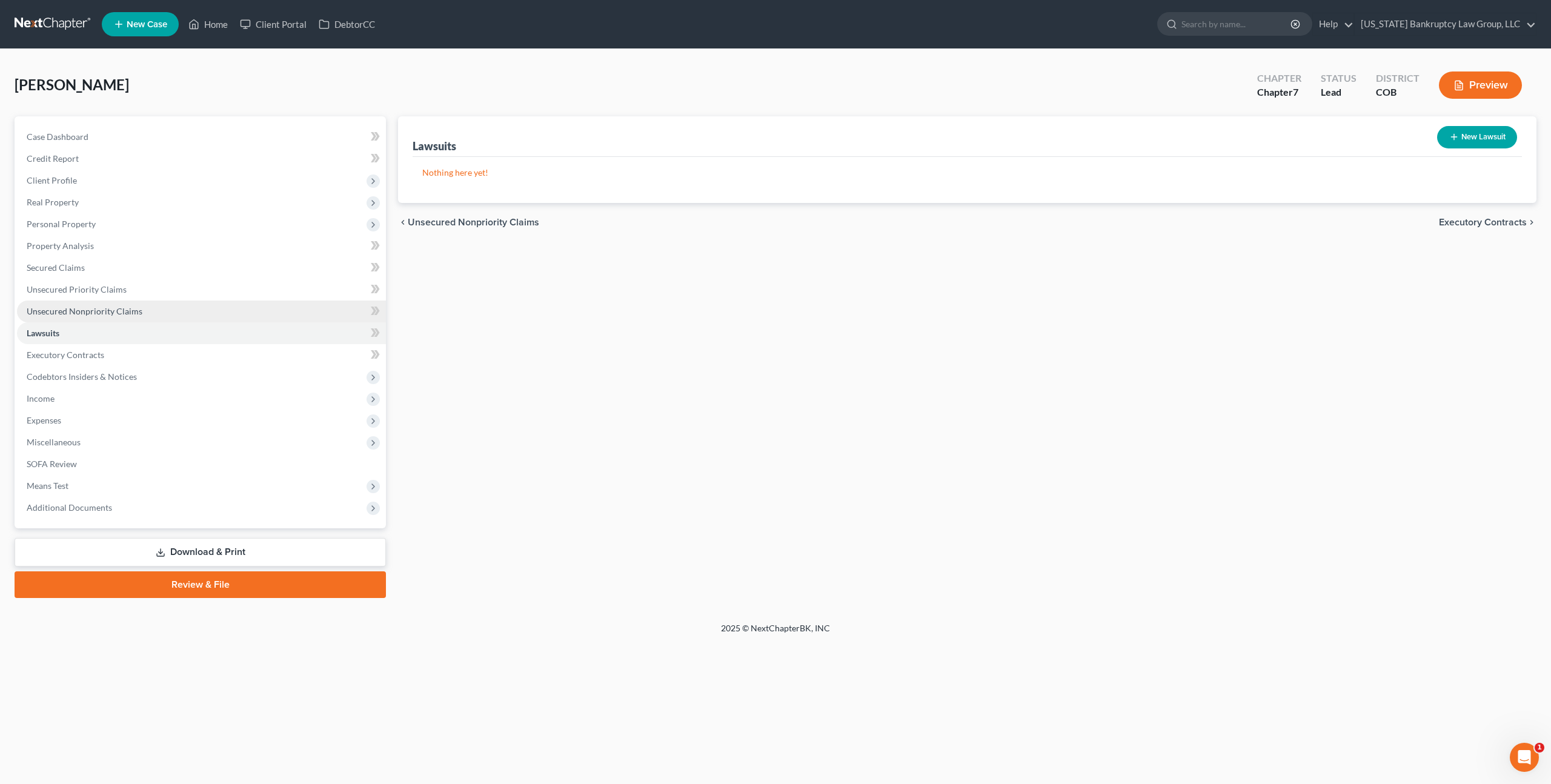
click at [120, 304] on link "Unsecured Nonpriority Claims" at bounding box center [201, 311] width 369 height 22
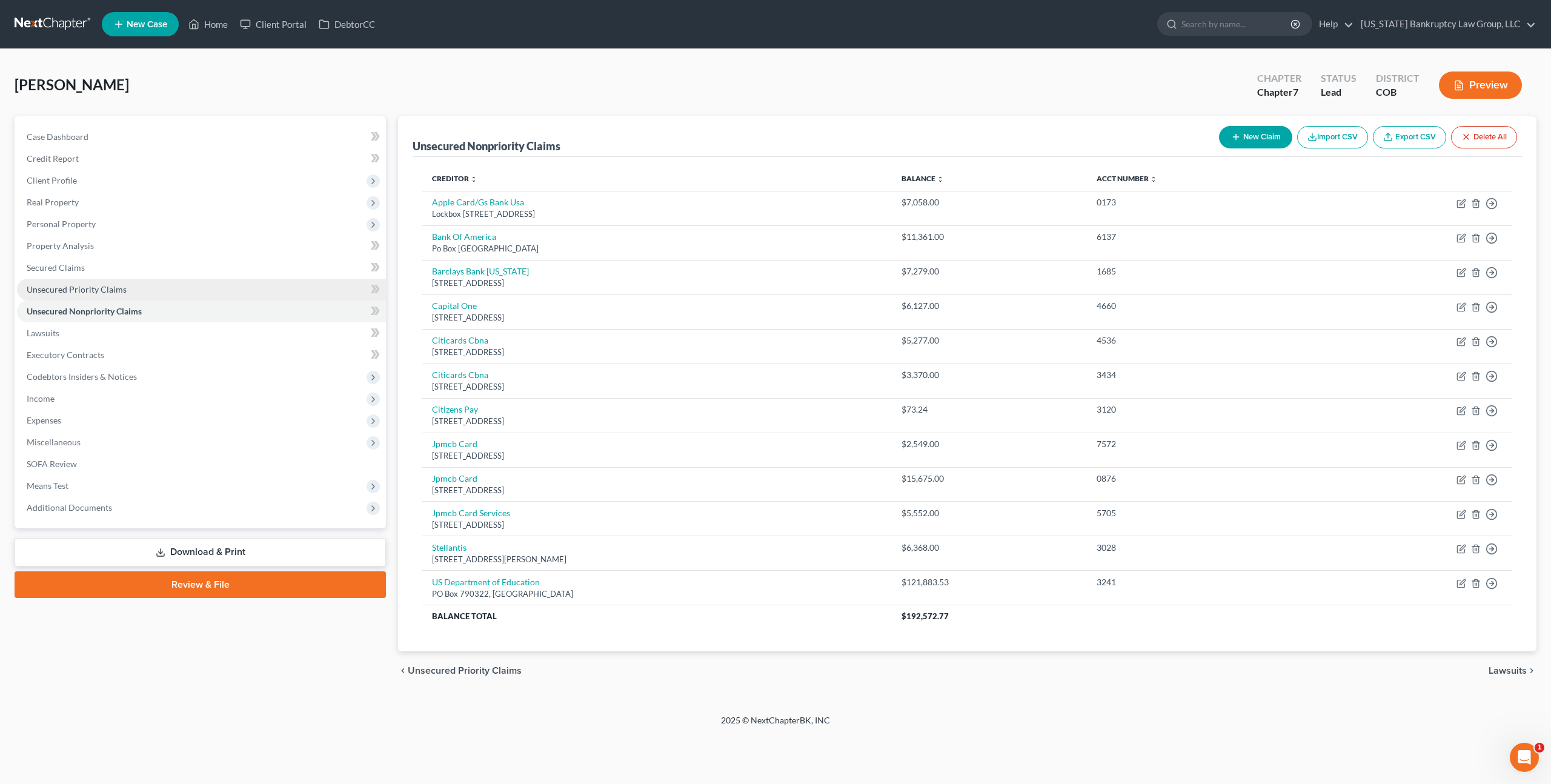
click at [85, 287] on span "Unsecured Priority Claims" at bounding box center [77, 289] width 100 height 10
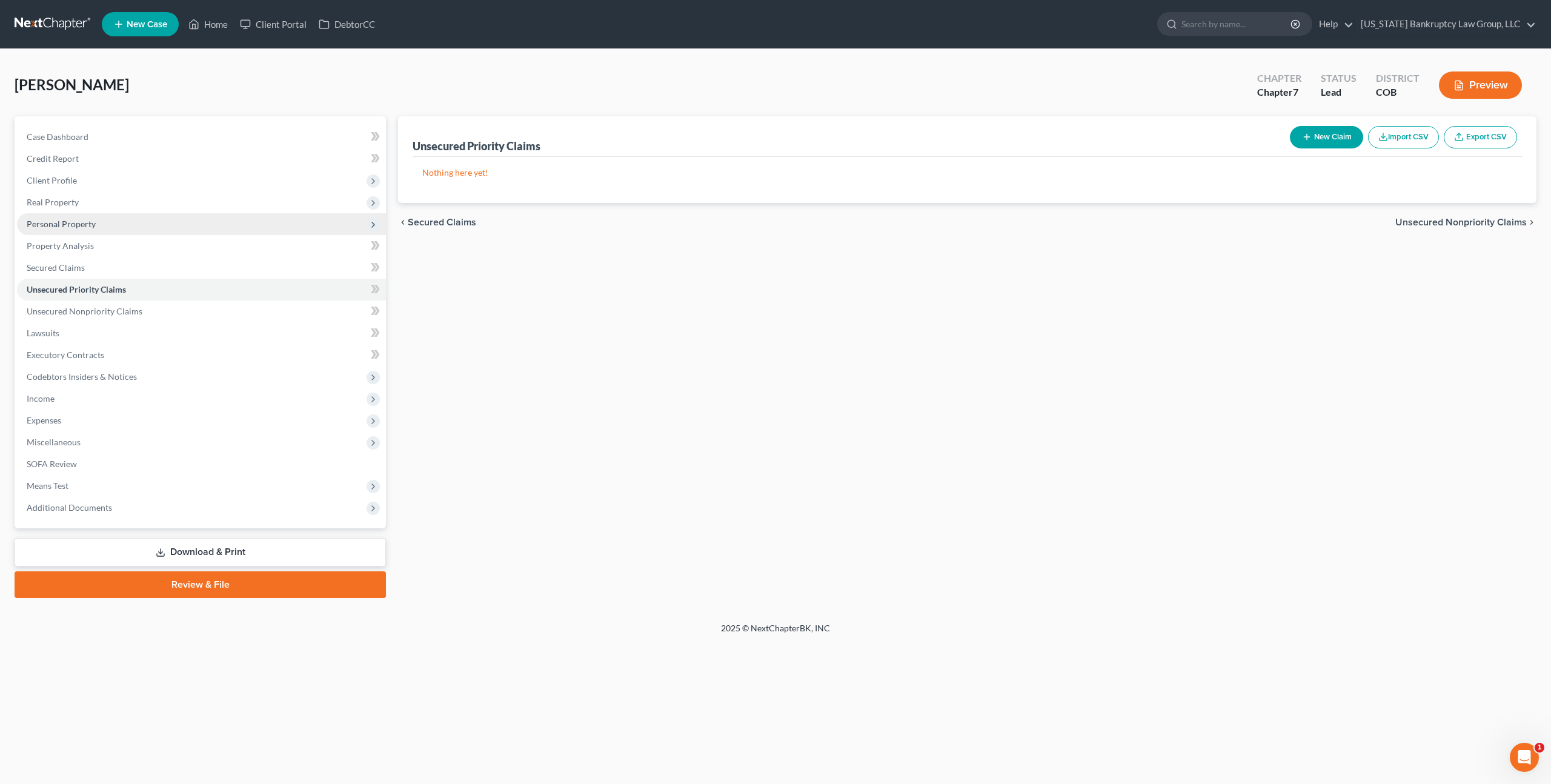
click at [83, 224] on span "Personal Property" at bounding box center [61, 224] width 69 height 10
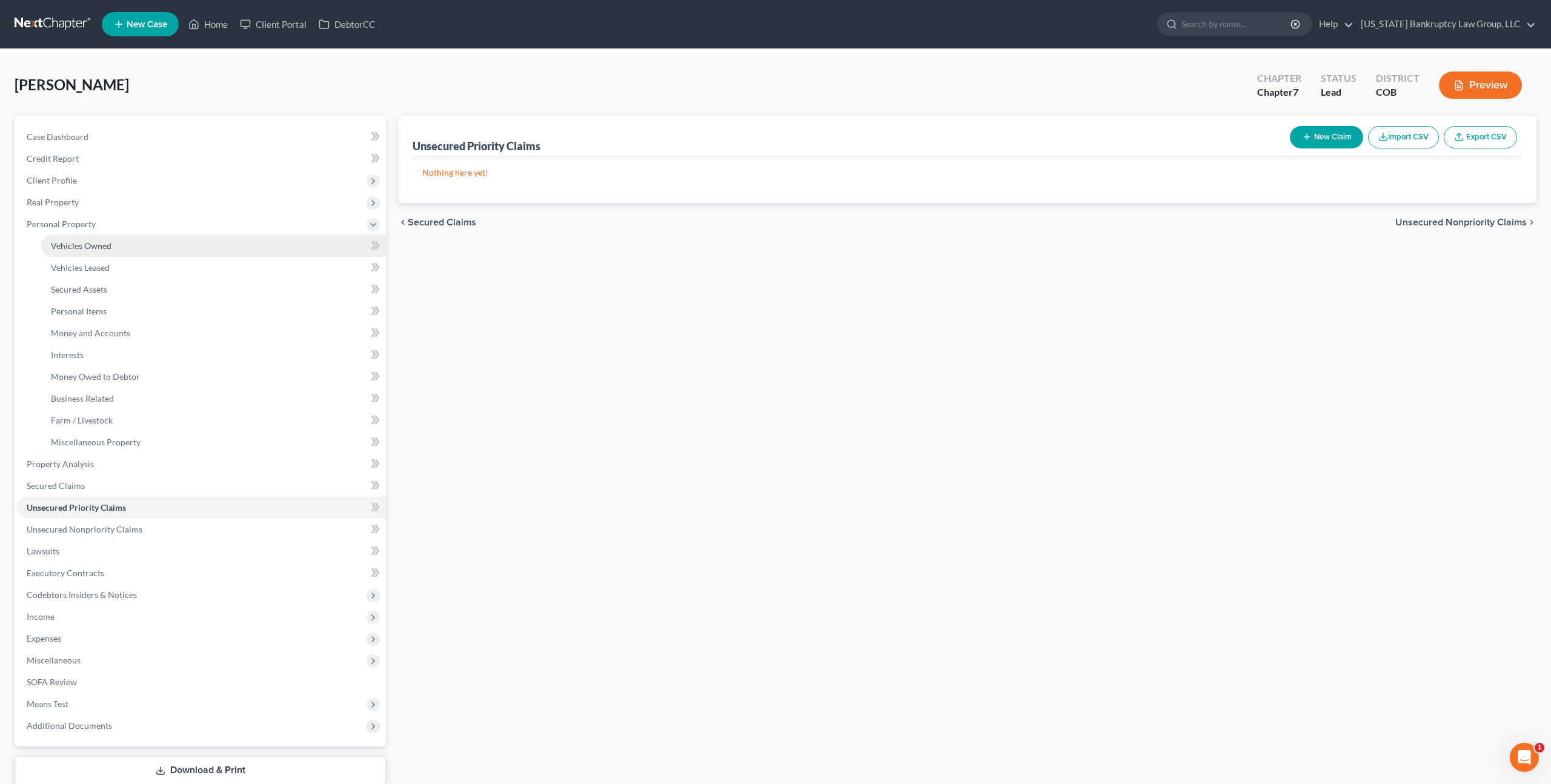
click at [108, 254] on link "Vehicles Owned" at bounding box center [214, 246] width 345 height 22
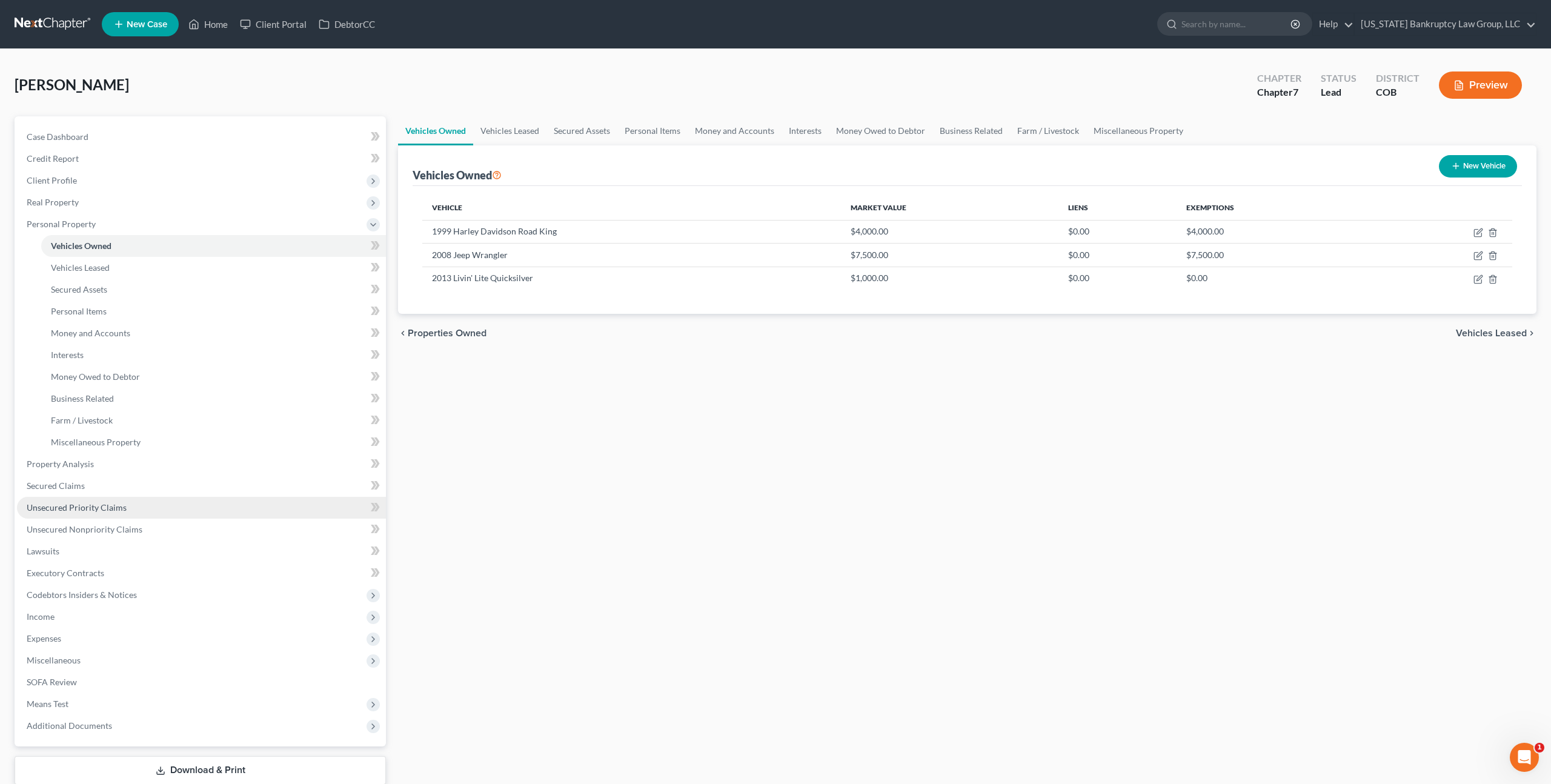
click at [104, 507] on span "Unsecured Priority Claims" at bounding box center [77, 507] width 100 height 10
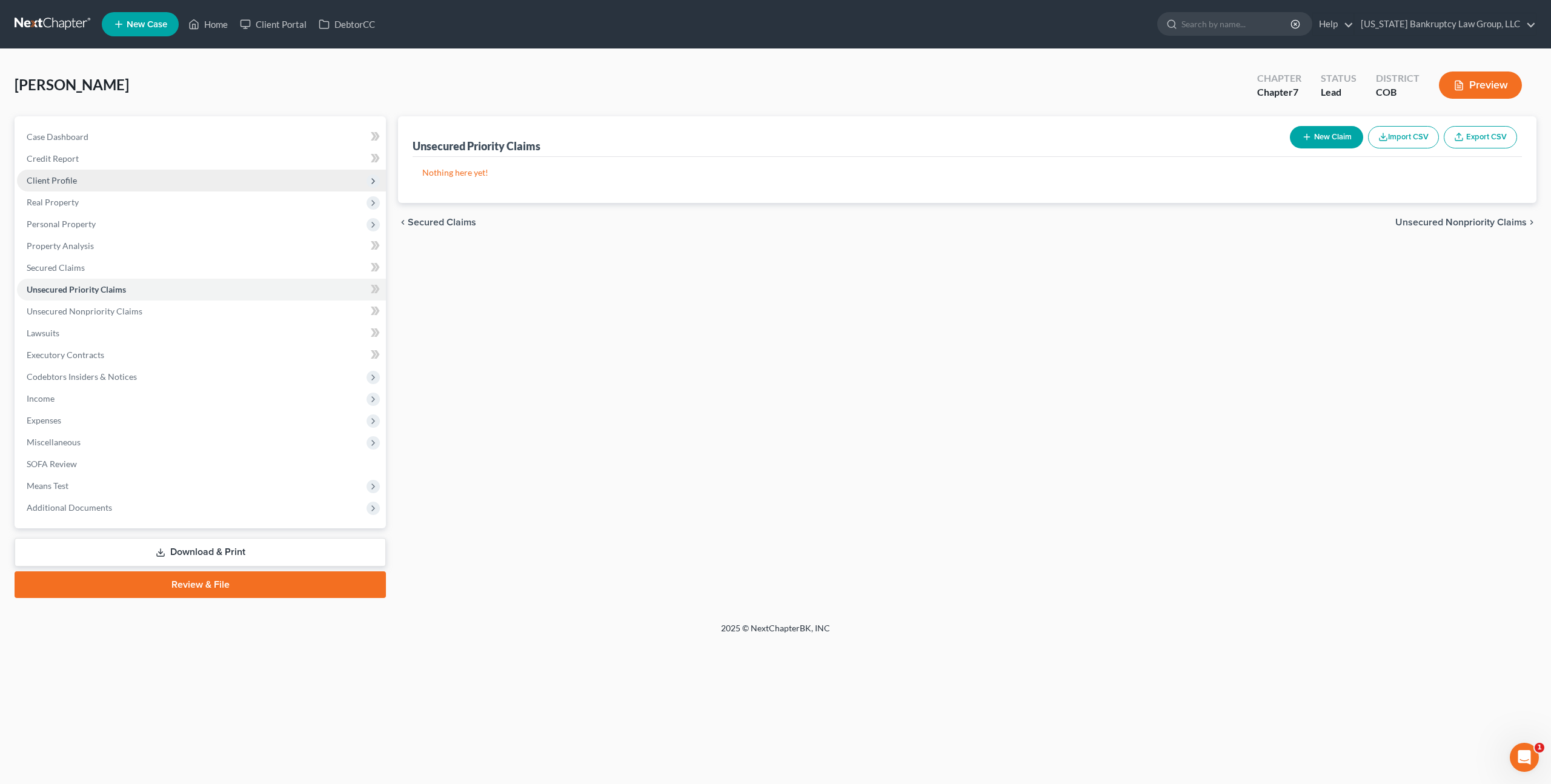
click at [75, 181] on span "Client Profile" at bounding box center [51, 180] width 50 height 10
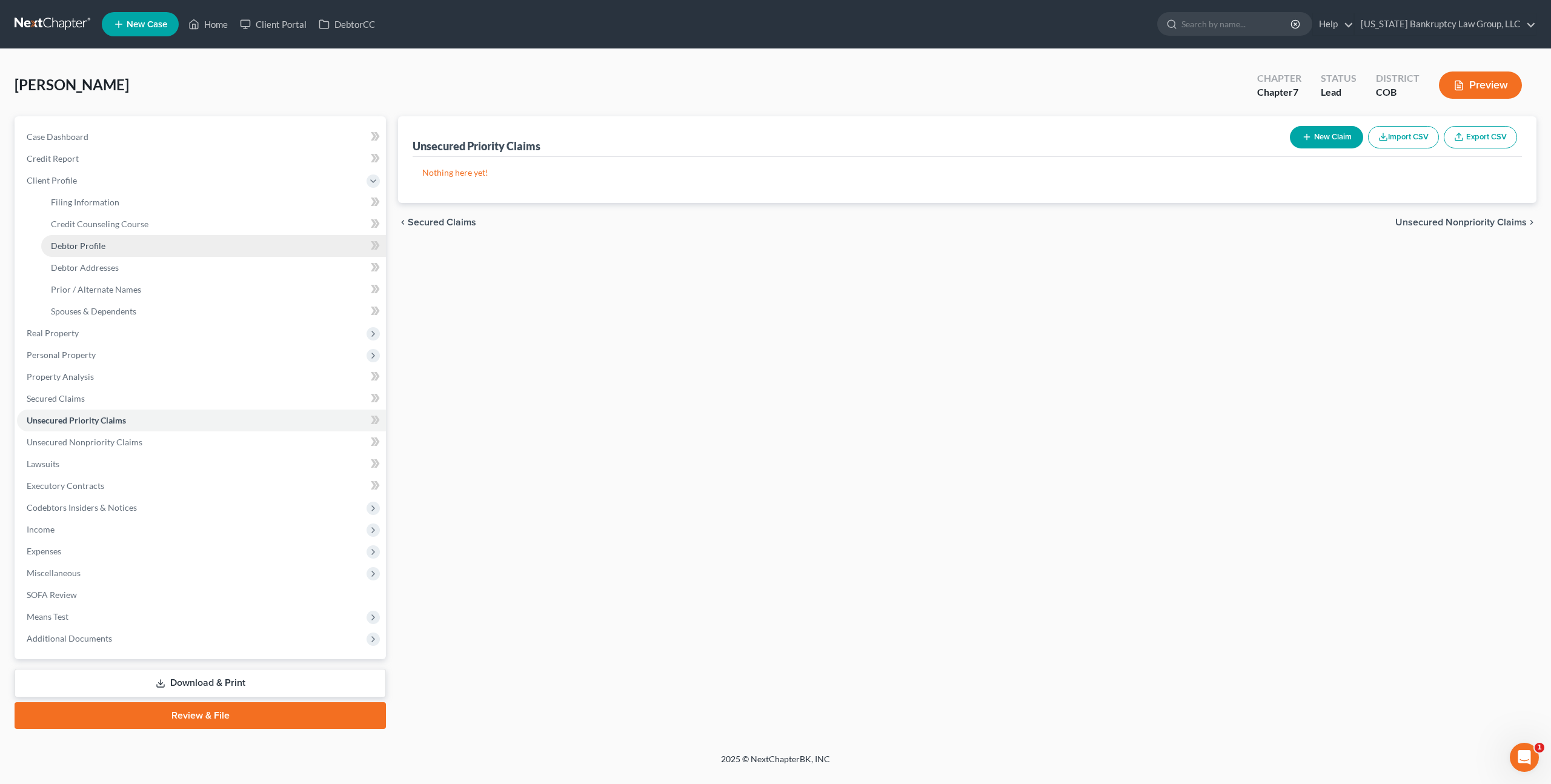
click at [86, 243] on span "Debtor Profile" at bounding box center [77, 245] width 54 height 10
select select "1"
select select "2"
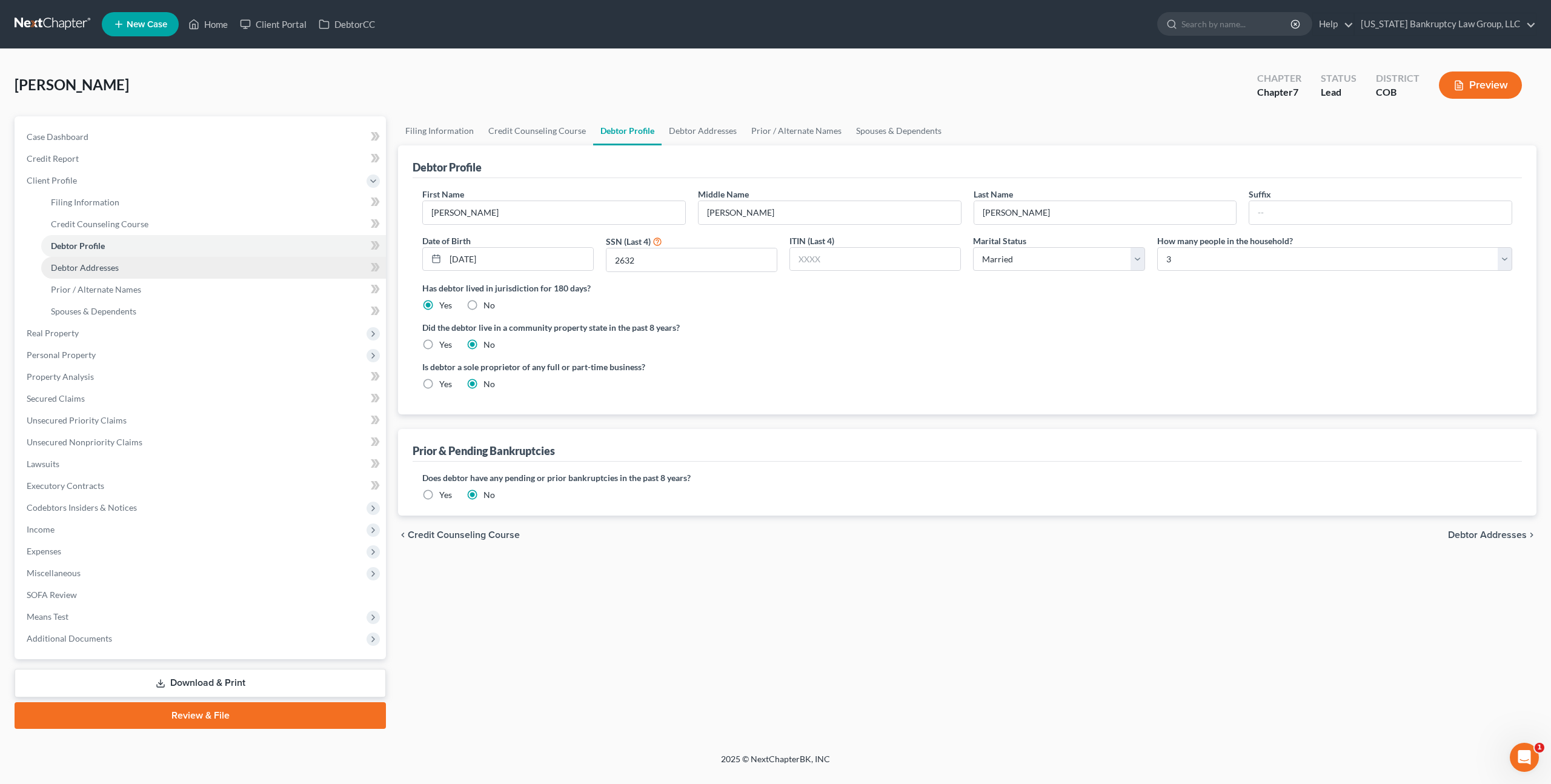
click at [80, 268] on span "Debtor Addresses" at bounding box center [85, 267] width 68 height 10
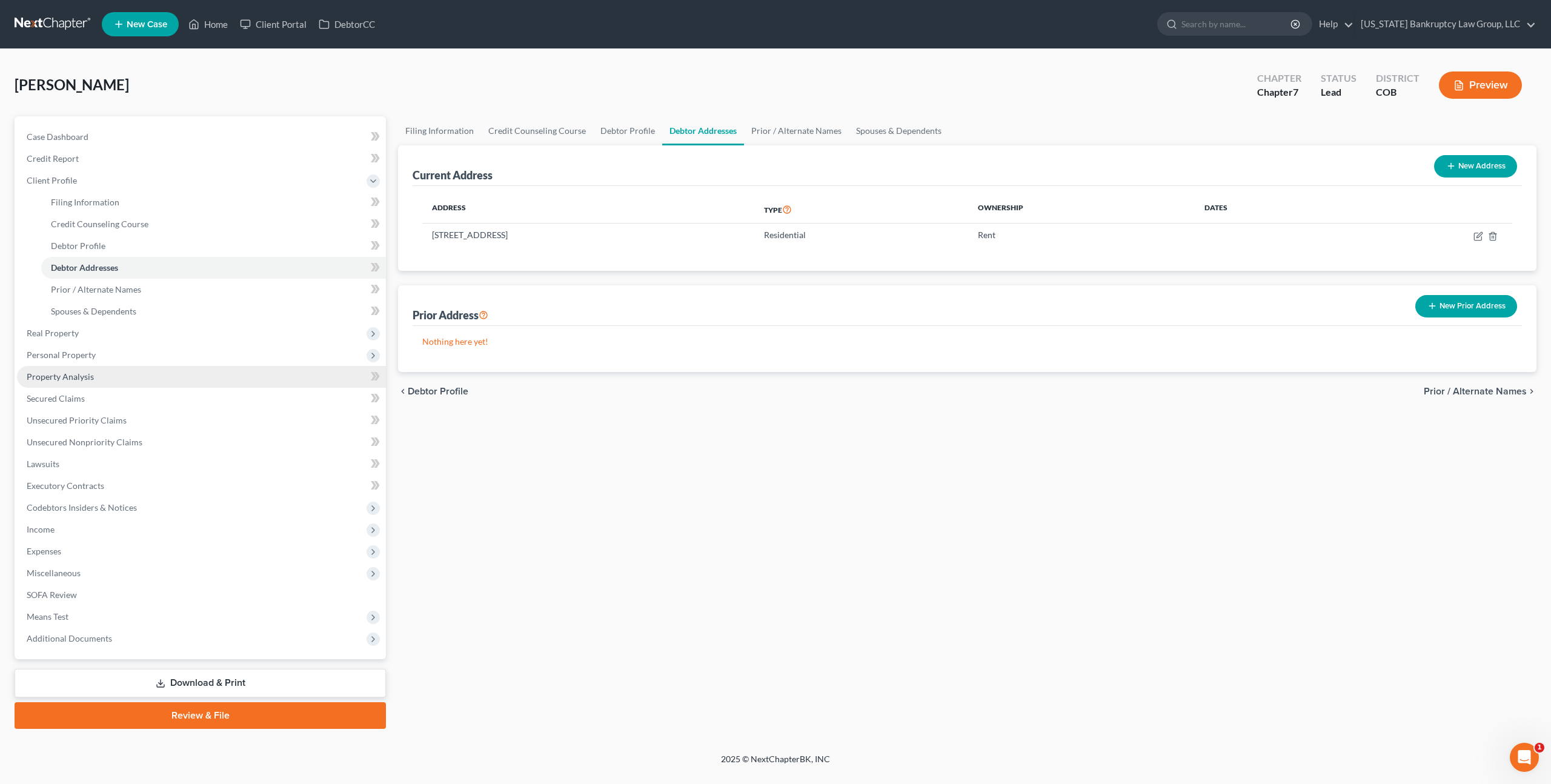
click at [91, 376] on span "Property Analysis" at bounding box center [60, 376] width 67 height 10
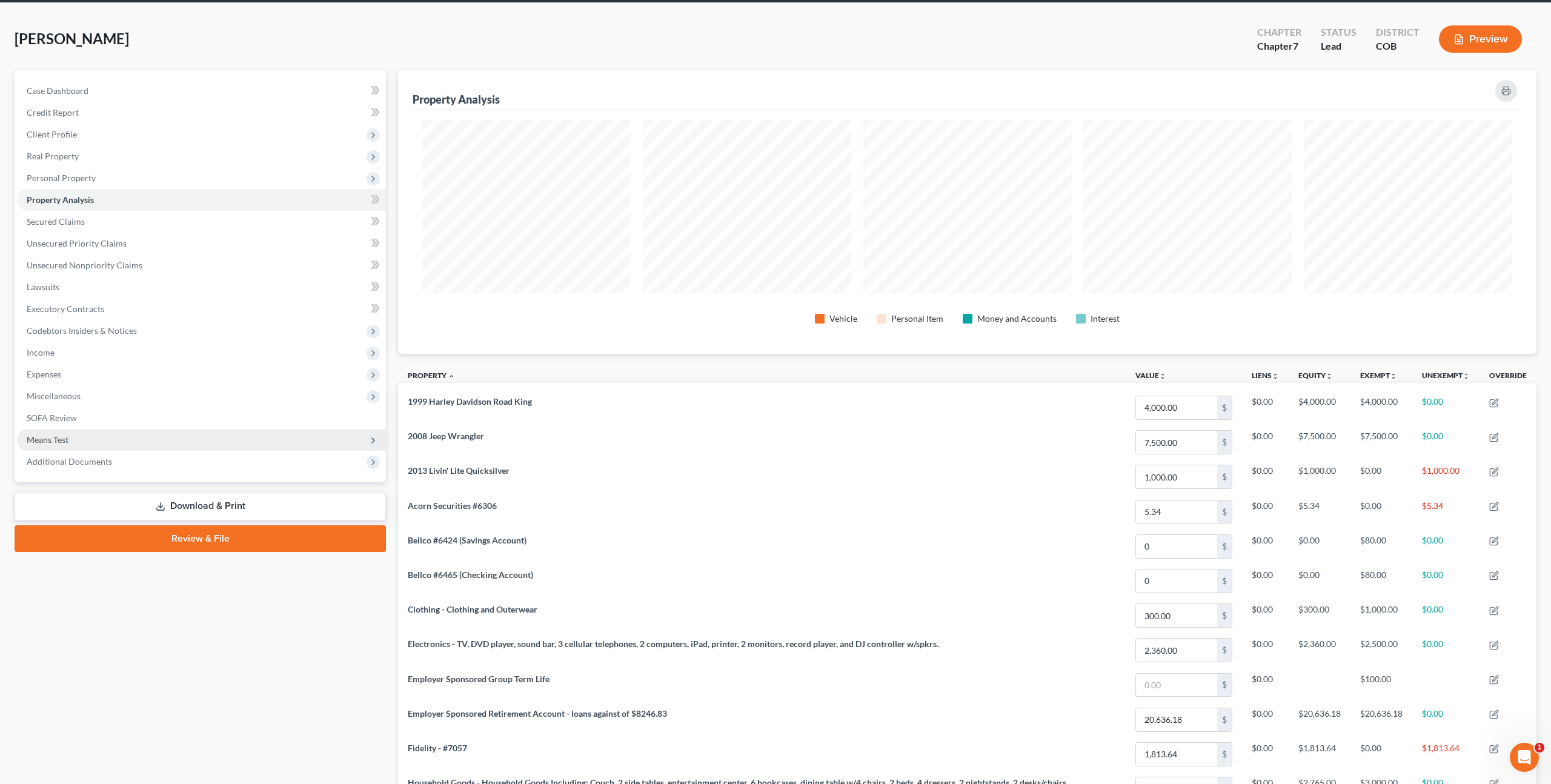
scroll to position [46, 0]
click at [111, 307] on link "Executory Contracts" at bounding box center [201, 309] width 369 height 22
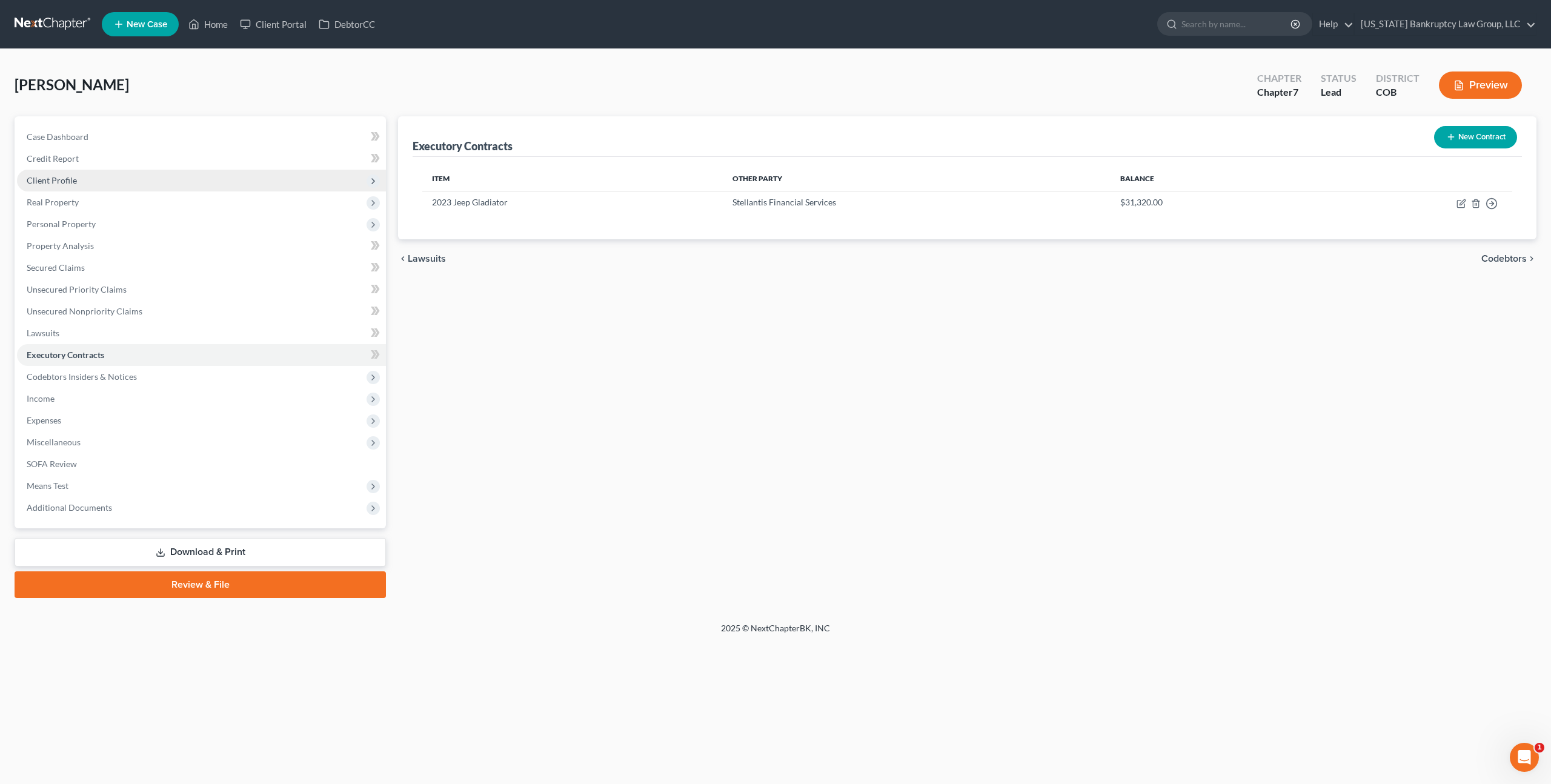
click at [72, 185] on span "Client Profile" at bounding box center [51, 180] width 50 height 10
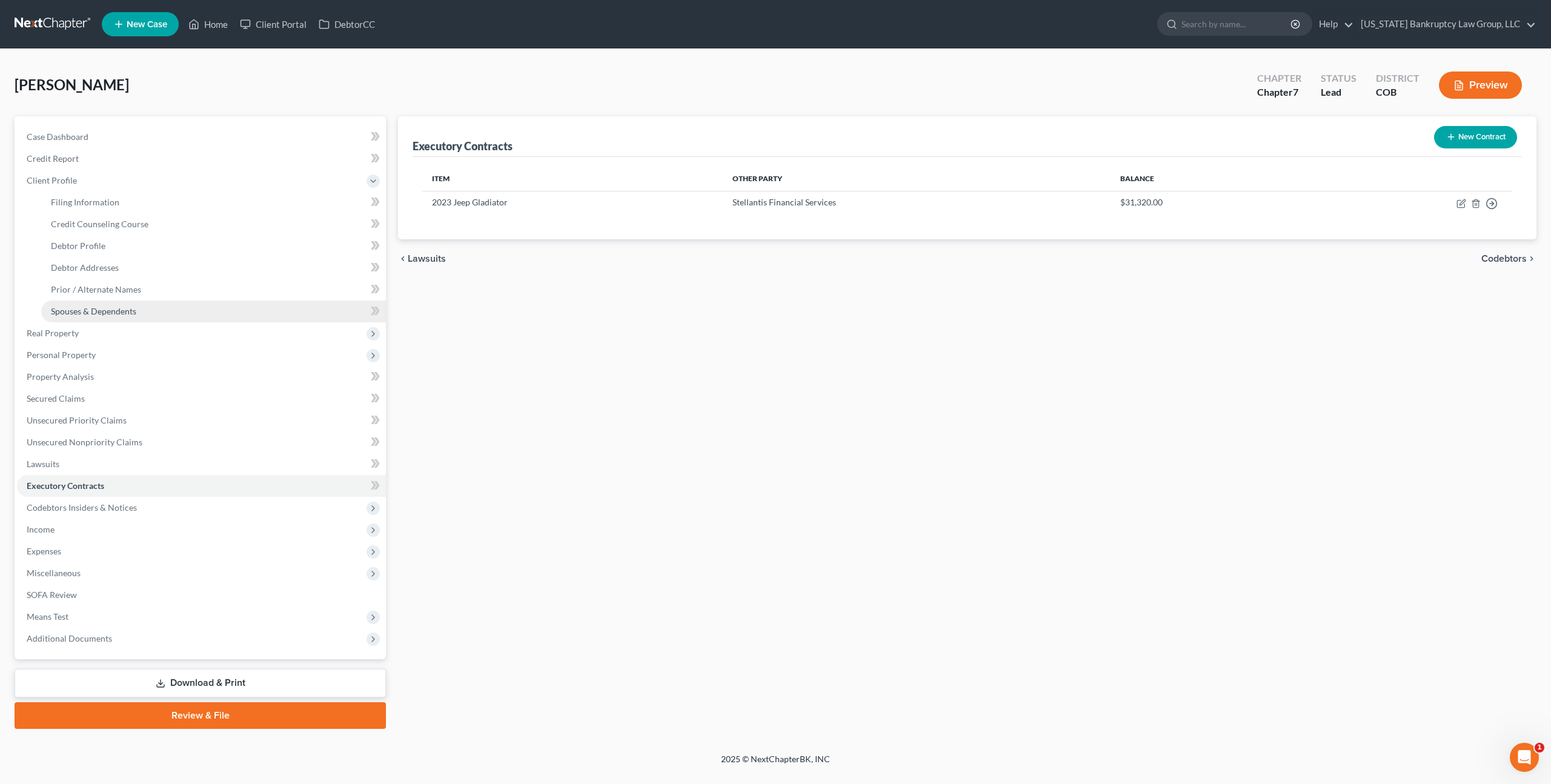
click at [109, 309] on span "Spouses & Dependents" at bounding box center [93, 311] width 85 height 10
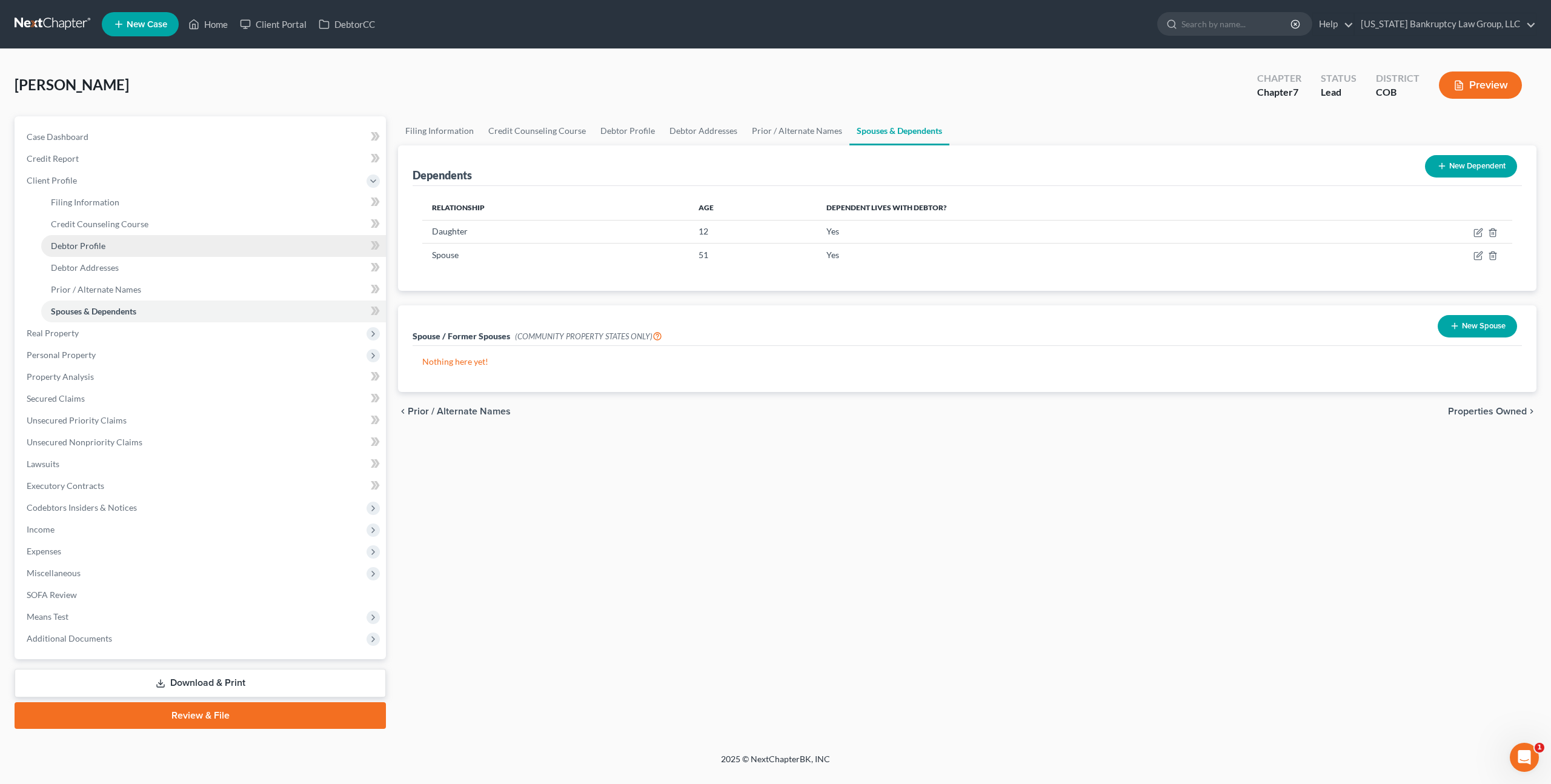
click at [106, 240] on link "Debtor Profile" at bounding box center [214, 246] width 345 height 22
select select "1"
select select "2"
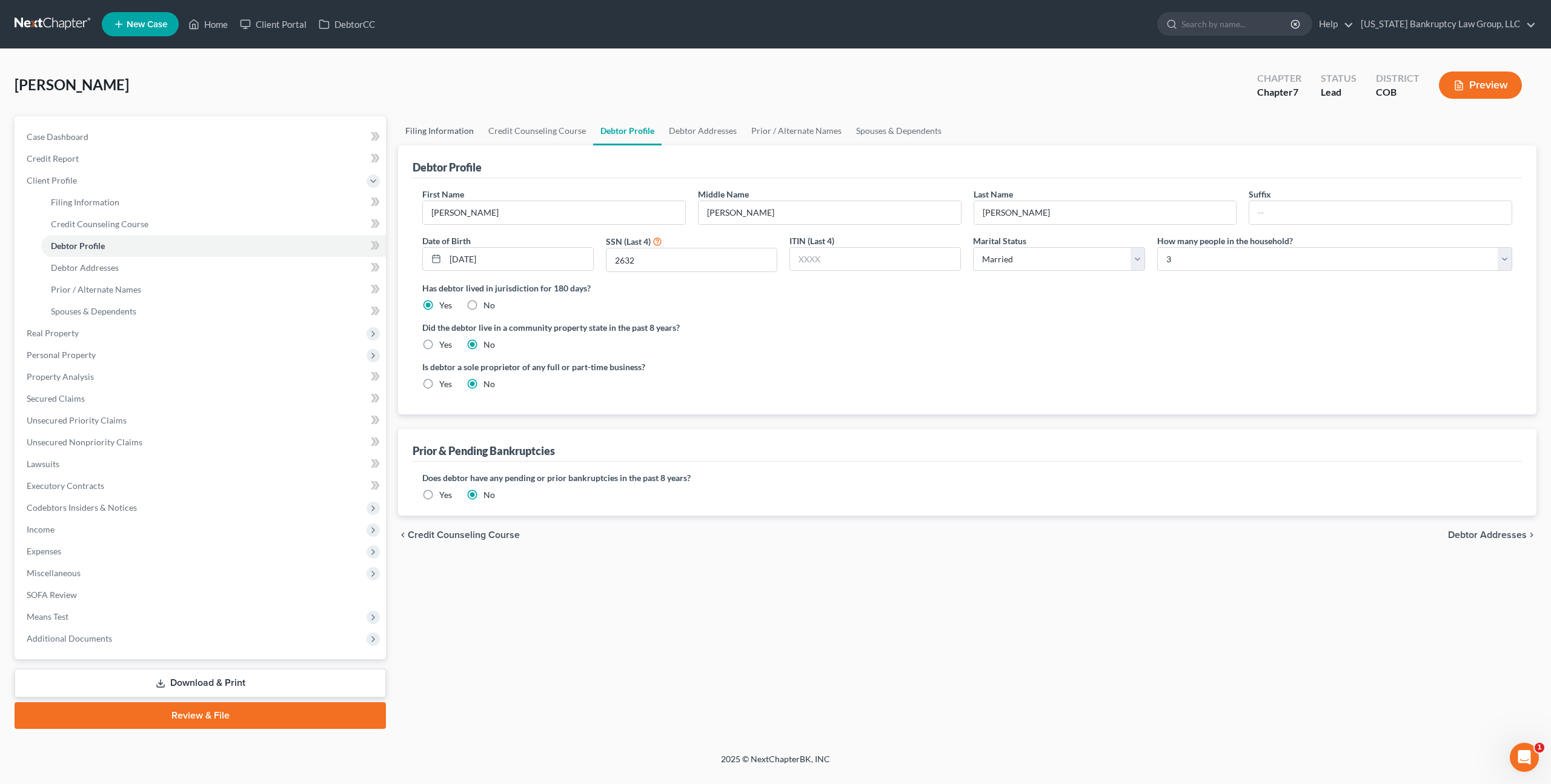
click at [468, 132] on link "Filing Information" at bounding box center [440, 131] width 83 height 29
select select "1"
select select "0"
select select "5"
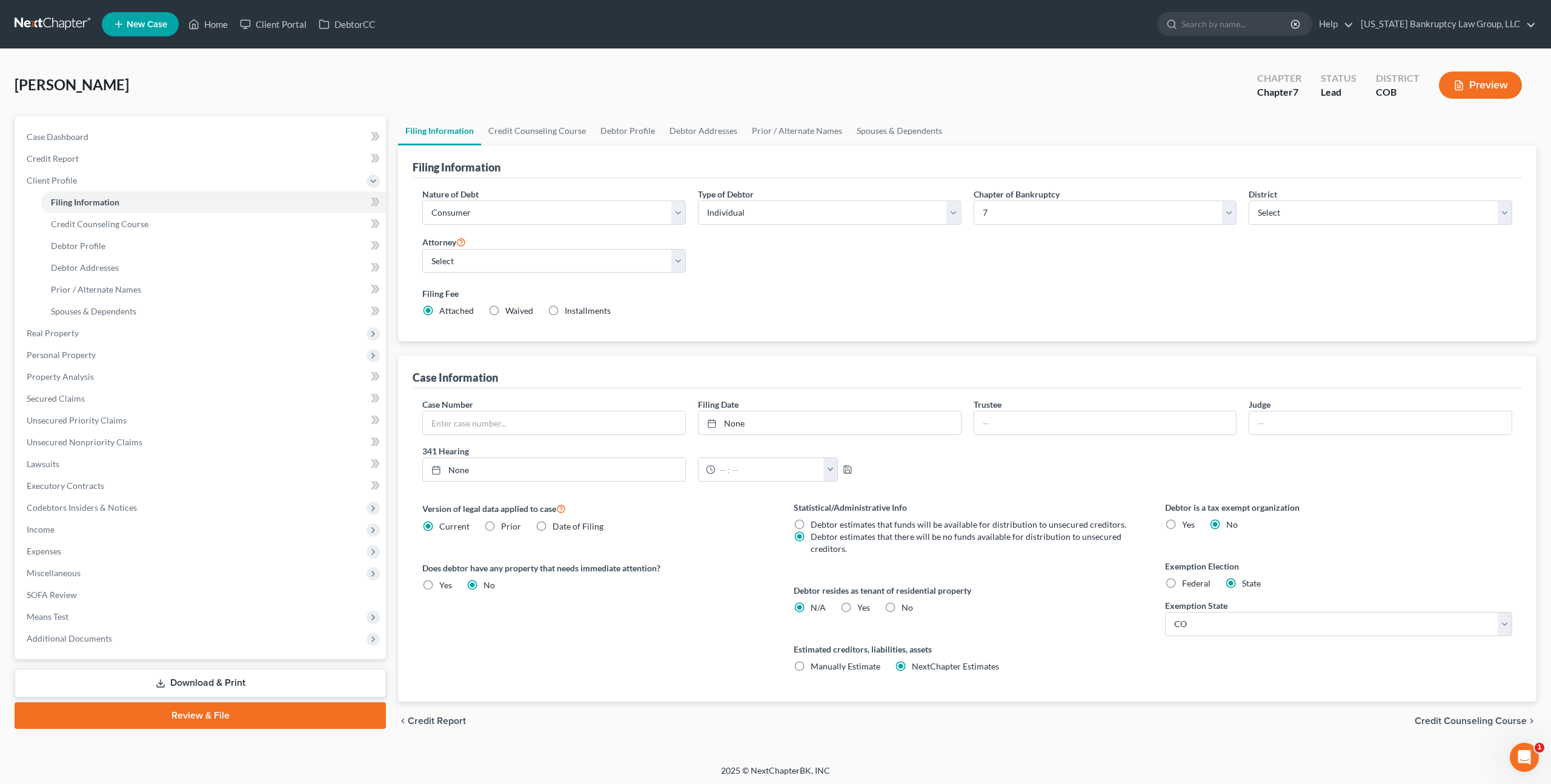
click at [857, 603] on label "Yes Yes" at bounding box center [864, 607] width 13 height 12
click at [862, 603] on input "Yes Yes" at bounding box center [866, 605] width 8 height 8
radio input "true"
radio input "false"
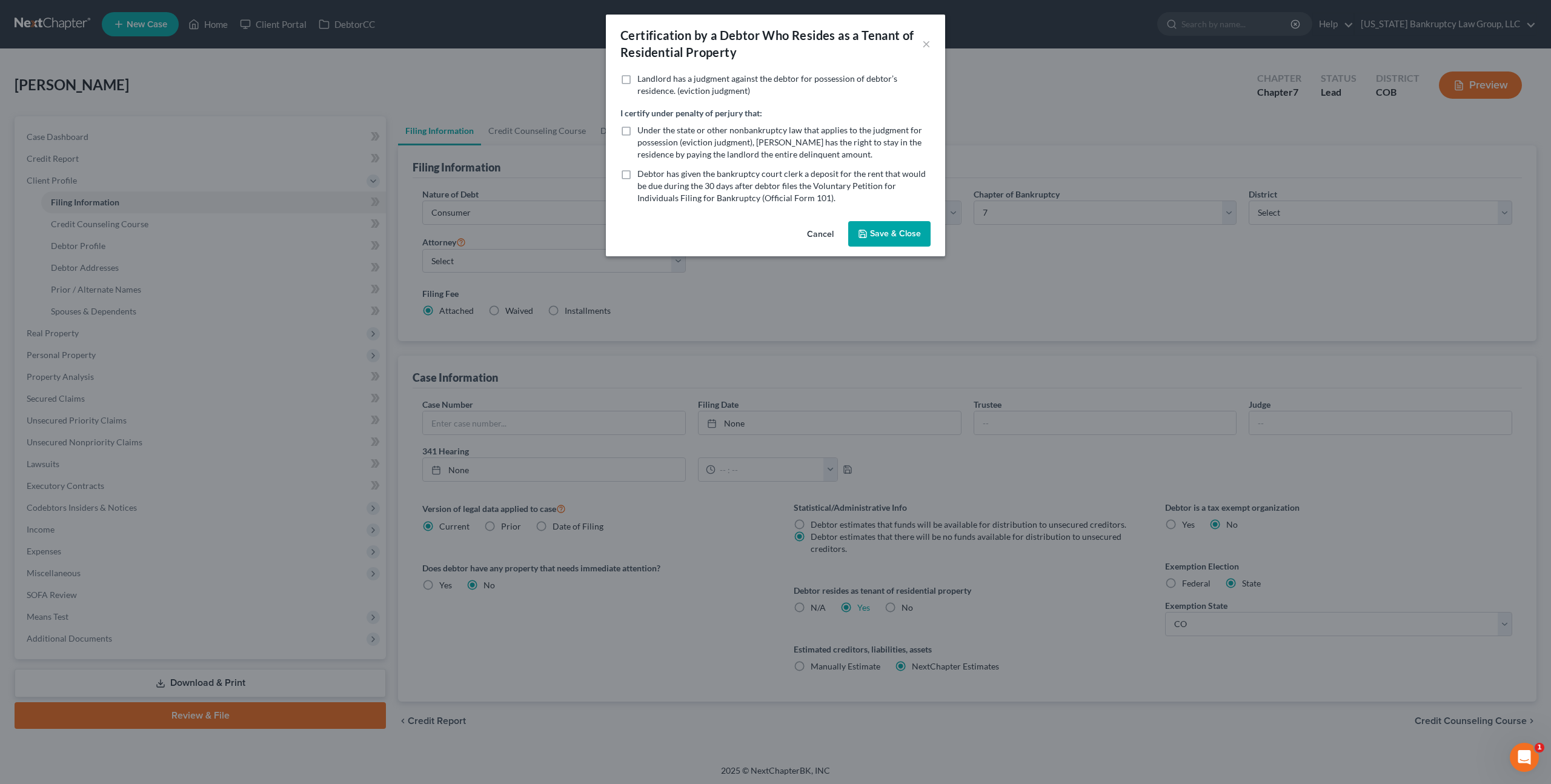
click at [901, 228] on button "Save & Close" at bounding box center [890, 233] width 83 height 25
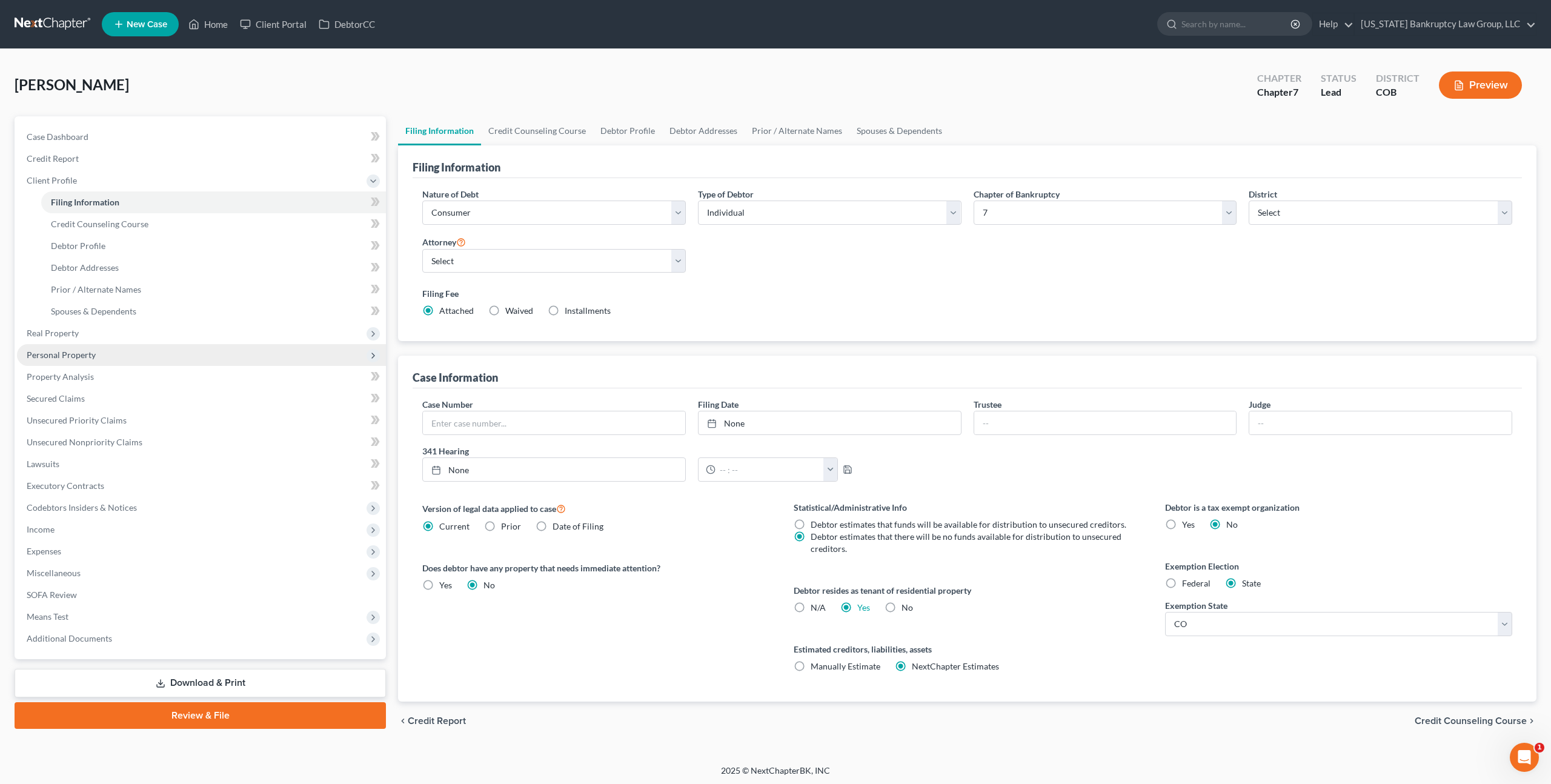
click at [88, 358] on span "Personal Property" at bounding box center [61, 355] width 69 height 10
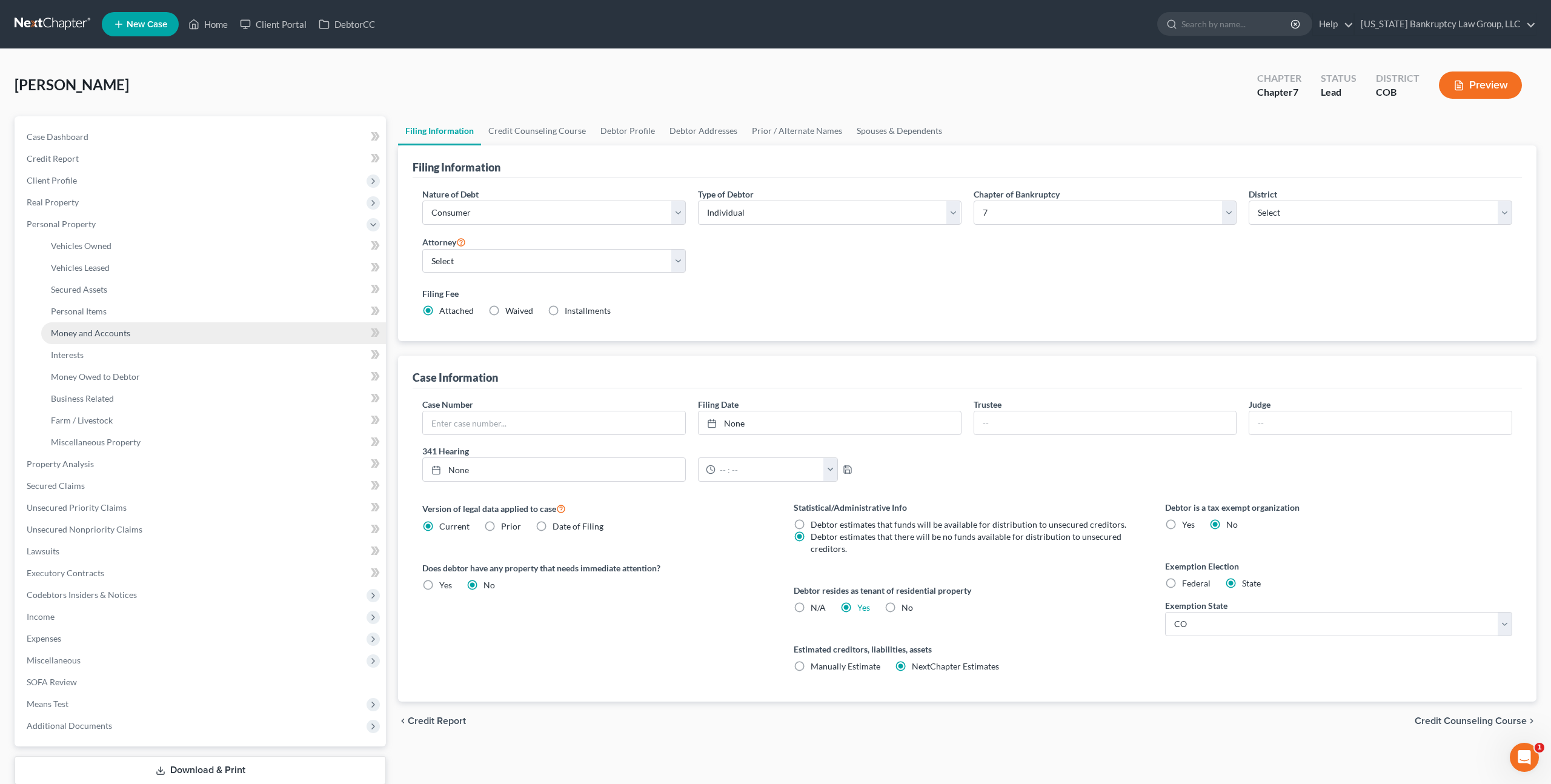
click at [98, 333] on span "Money and Accounts" at bounding box center [91, 333] width 80 height 10
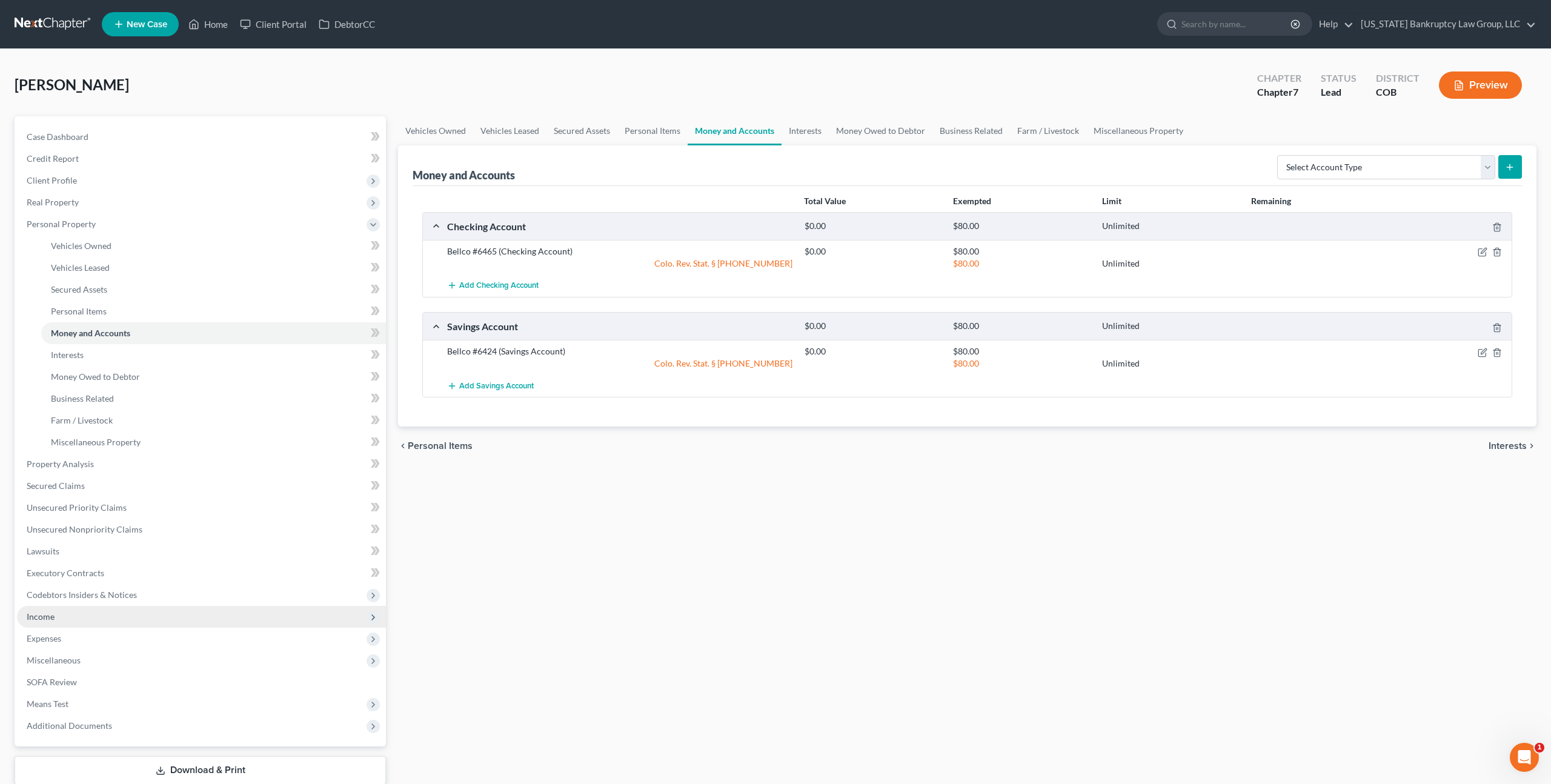
click at [67, 622] on span "Income" at bounding box center [201, 617] width 369 height 22
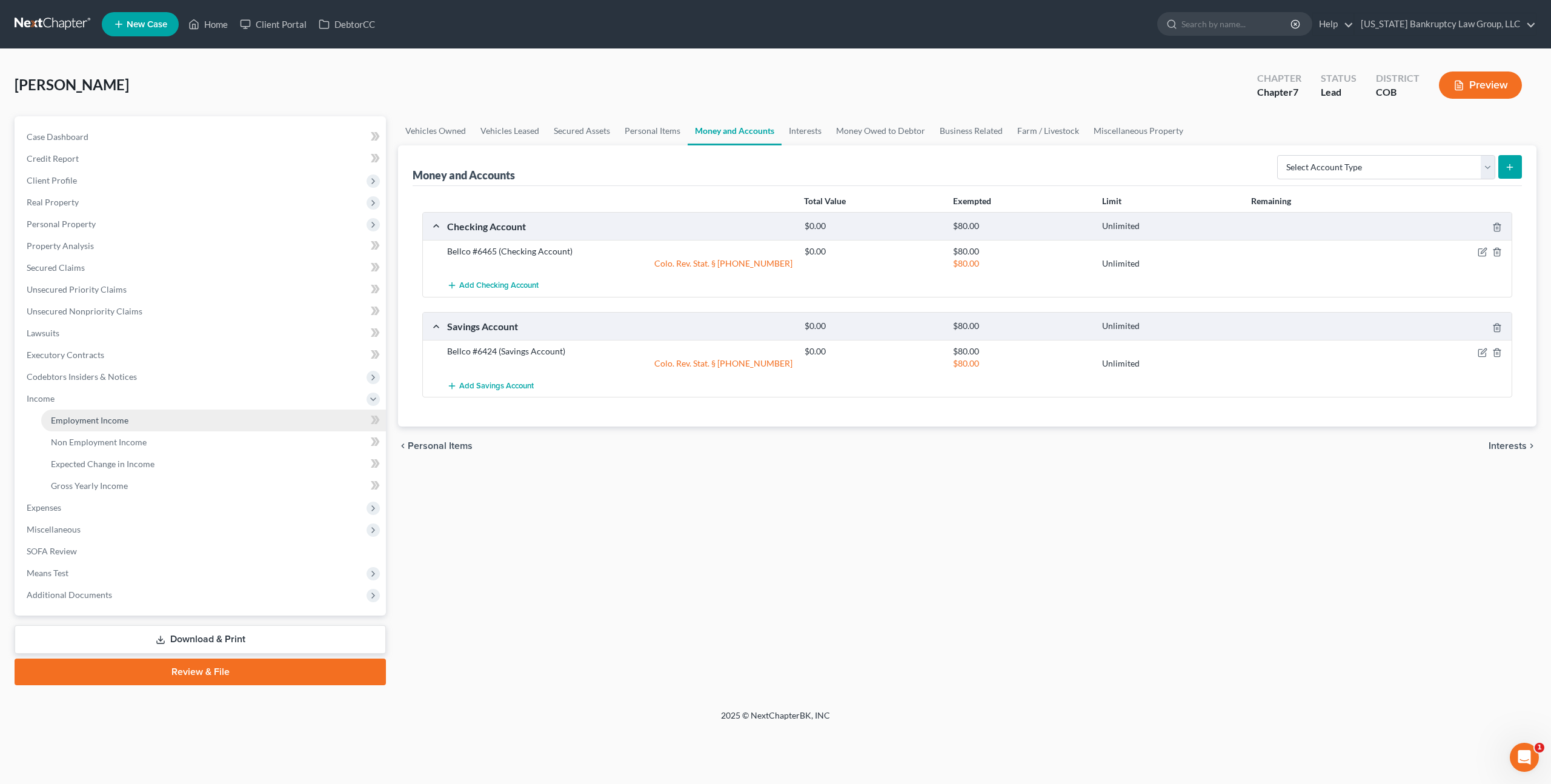
click at [88, 423] on span "Employment Income" at bounding box center [89, 420] width 77 height 10
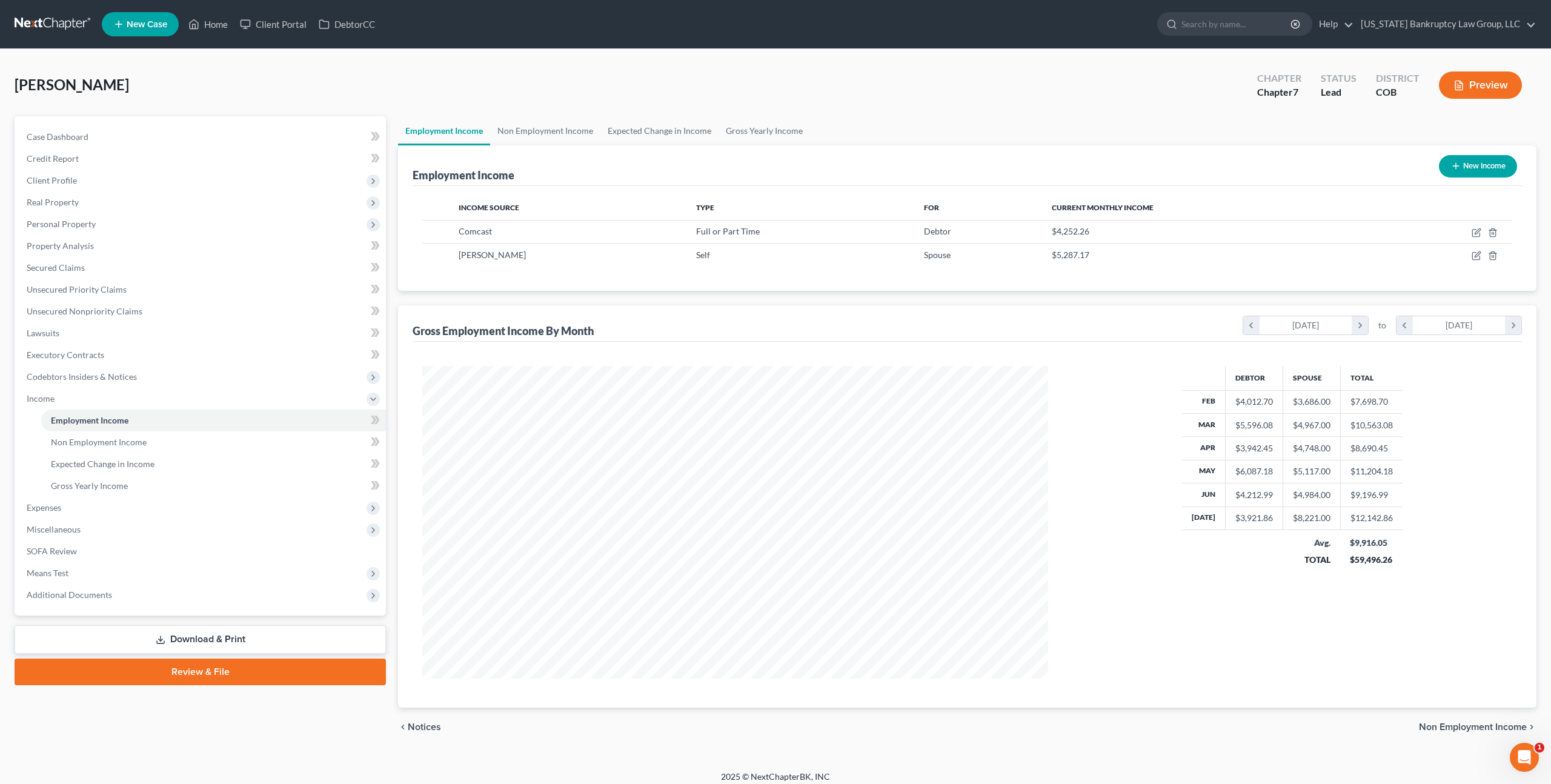
scroll to position [313, 650]
click at [1475, 232] on icon "button" at bounding box center [1476, 232] width 9 height 9
select select "0"
select select "39"
select select "2"
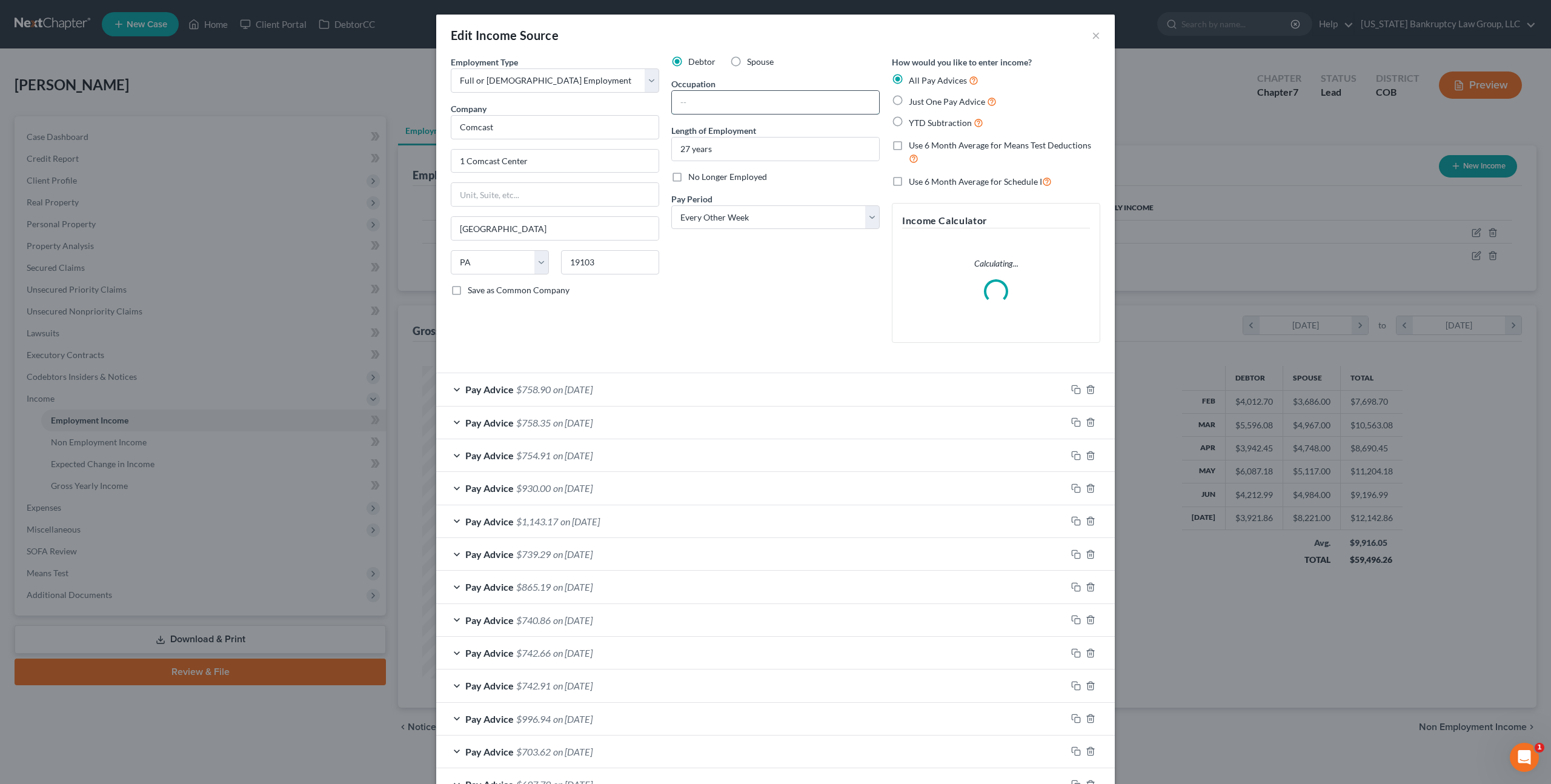
click at [710, 105] on input "text" at bounding box center [776, 103] width 207 height 23
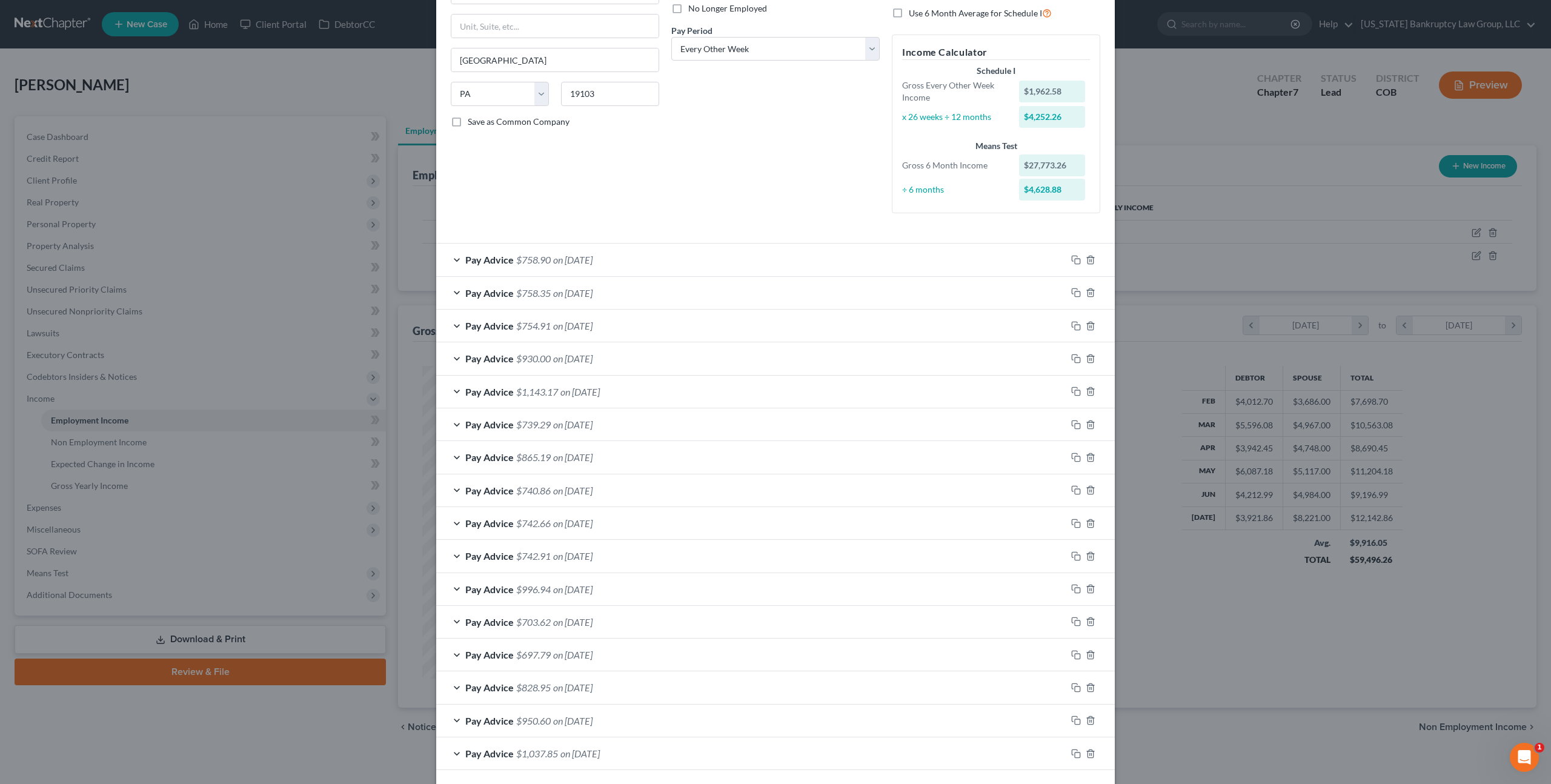
scroll to position [221, 0]
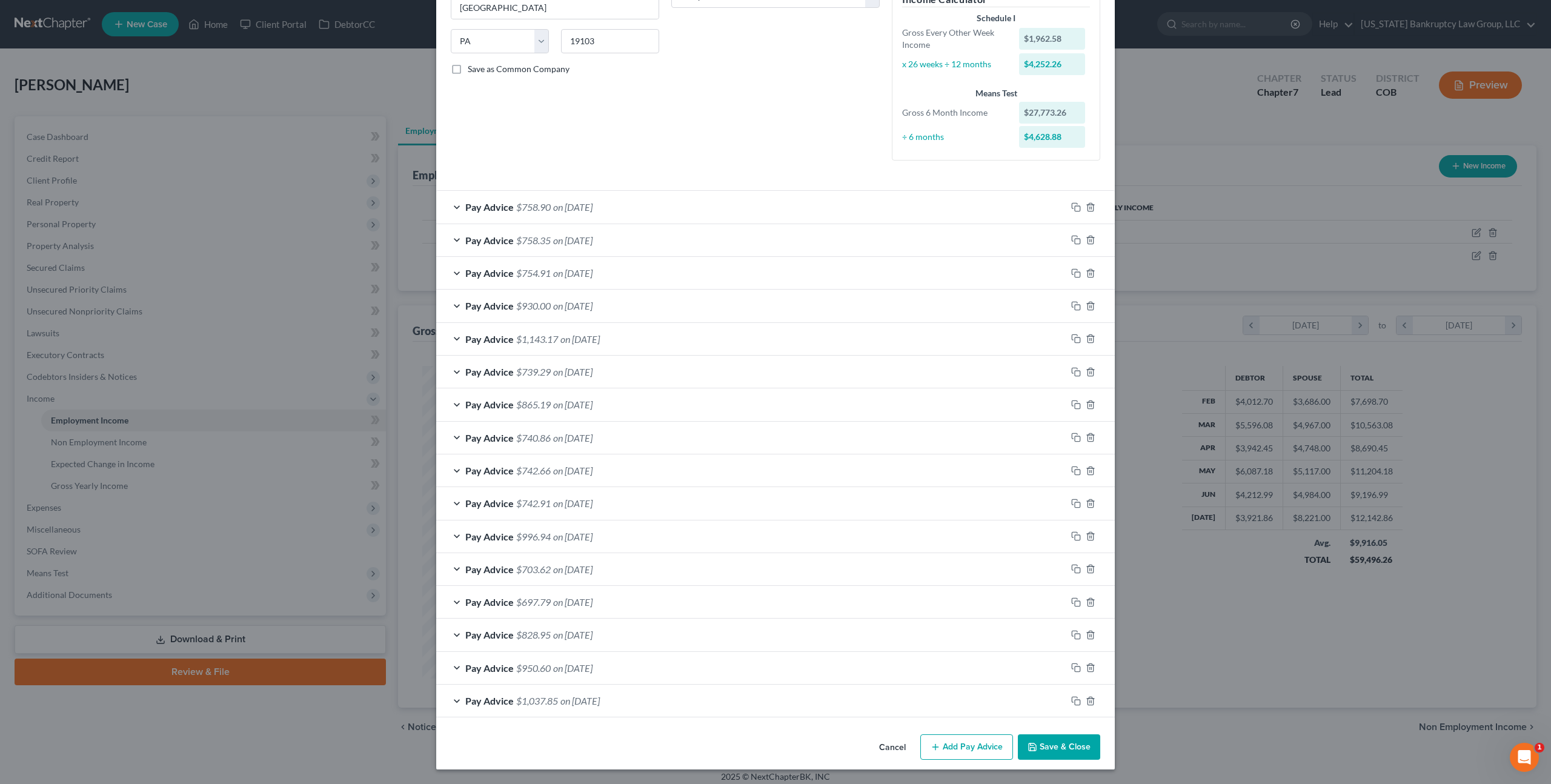
type input "Tech 2"
click at [1051, 743] on button "Save & Close" at bounding box center [1059, 746] width 83 height 25
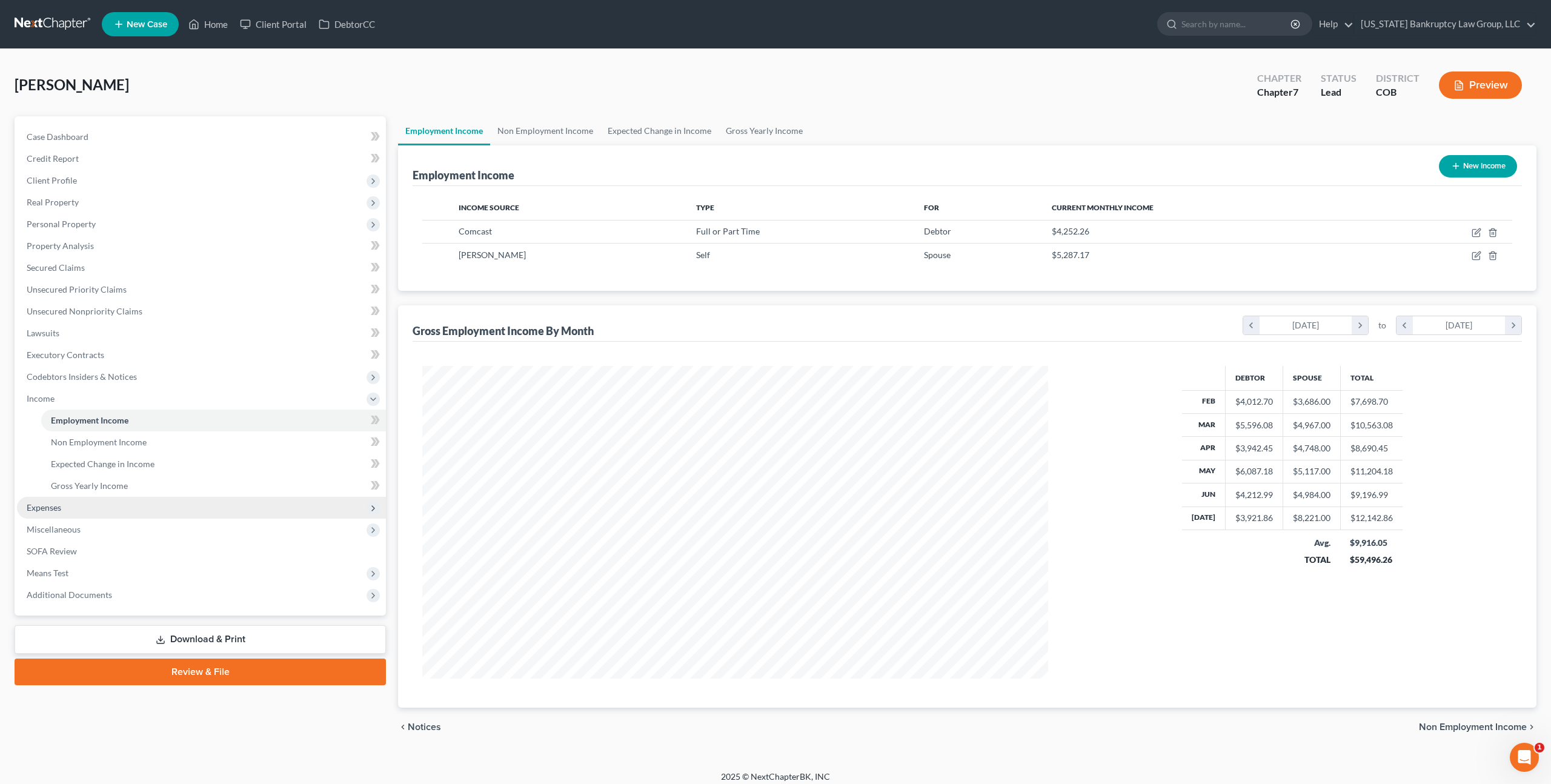
click at [72, 500] on span "Expenses" at bounding box center [201, 507] width 369 height 22
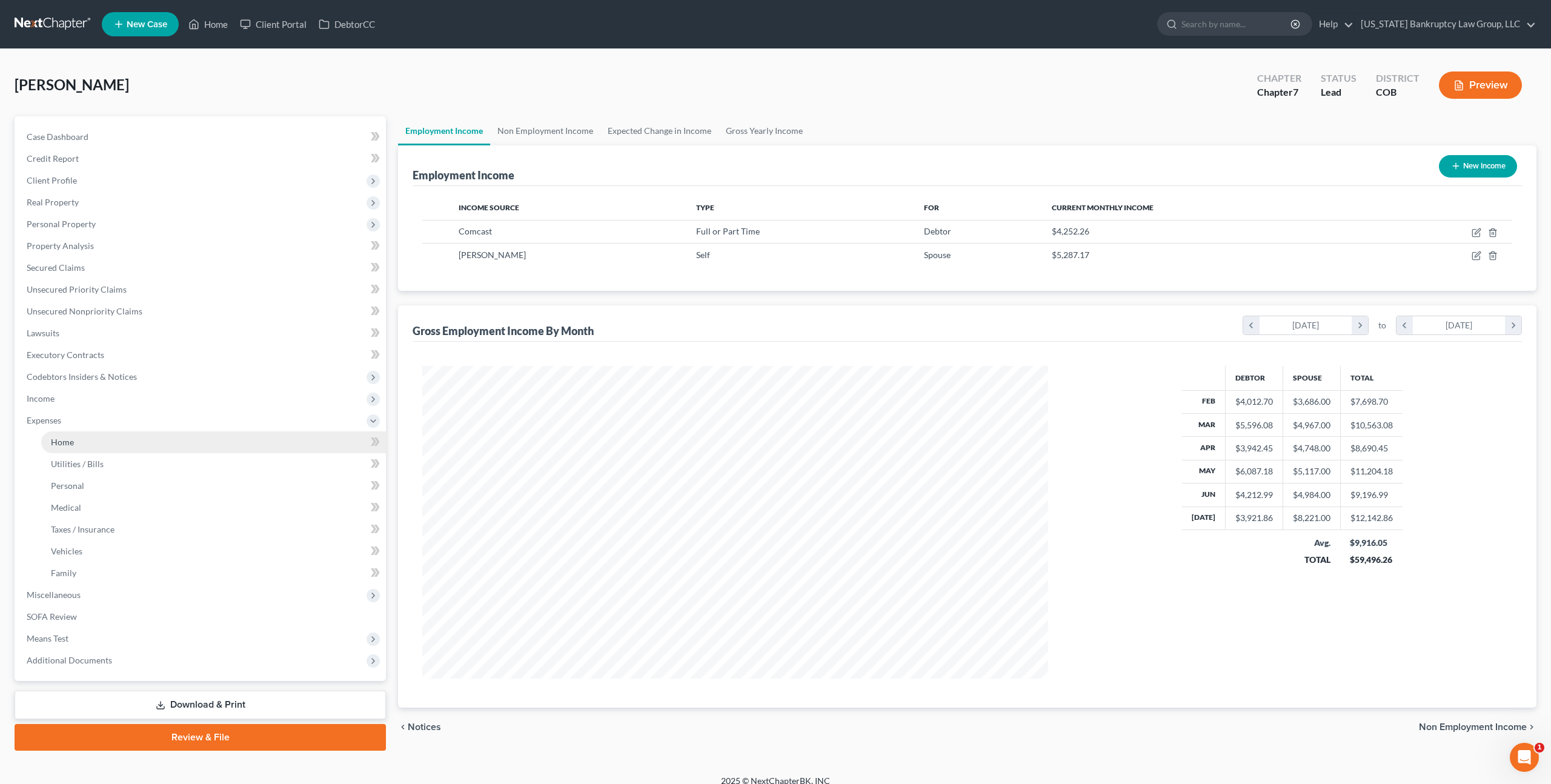
click at [63, 431] on link "Home" at bounding box center [214, 442] width 345 height 22
